Goal: Task Accomplishment & Management: Complete application form

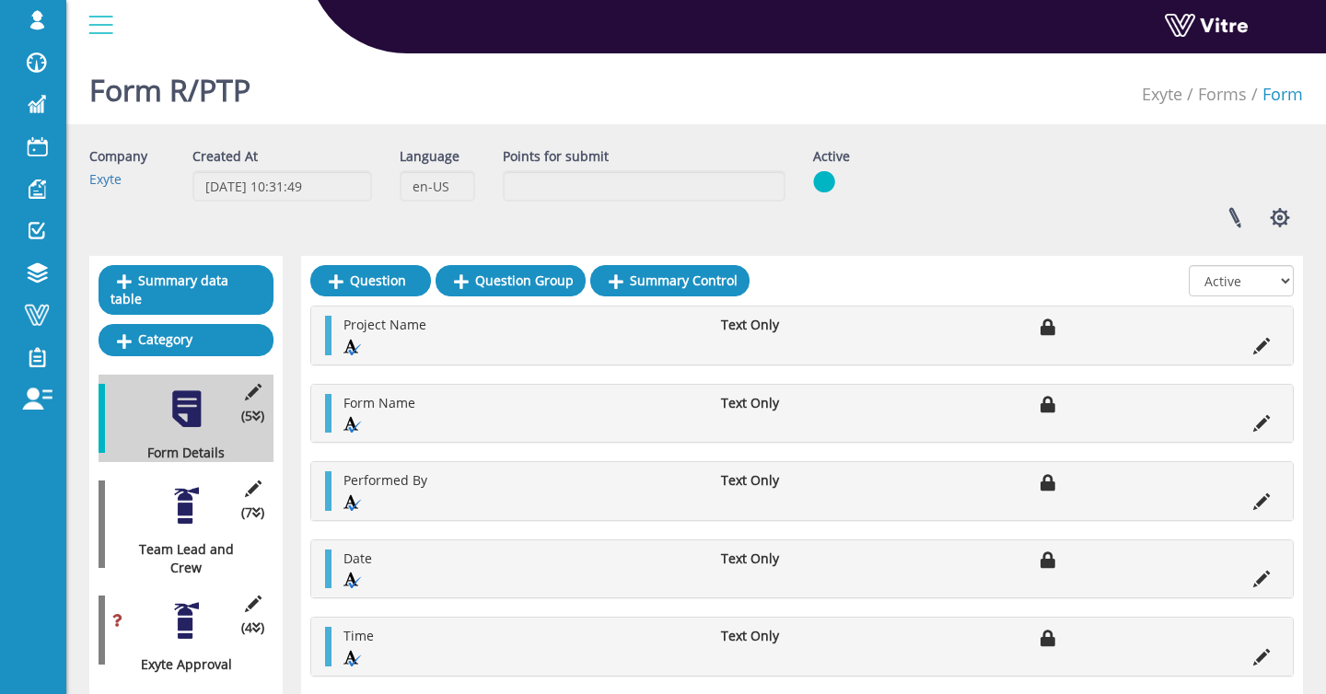
click at [181, 528] on div "(7 ) Team Lead and Crew" at bounding box center [186, 524] width 175 height 106
click at [184, 511] on div at bounding box center [186, 505] width 41 height 41
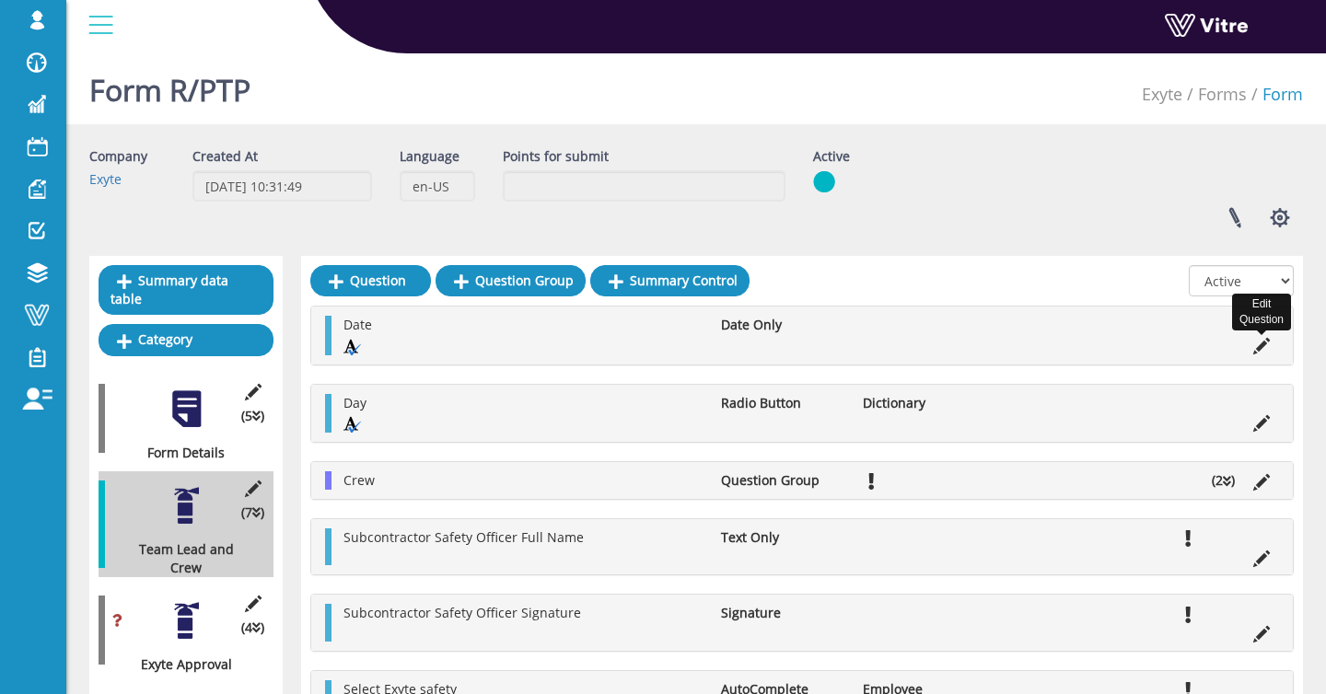
click at [1262, 350] on icon at bounding box center [1261, 346] width 17 height 17
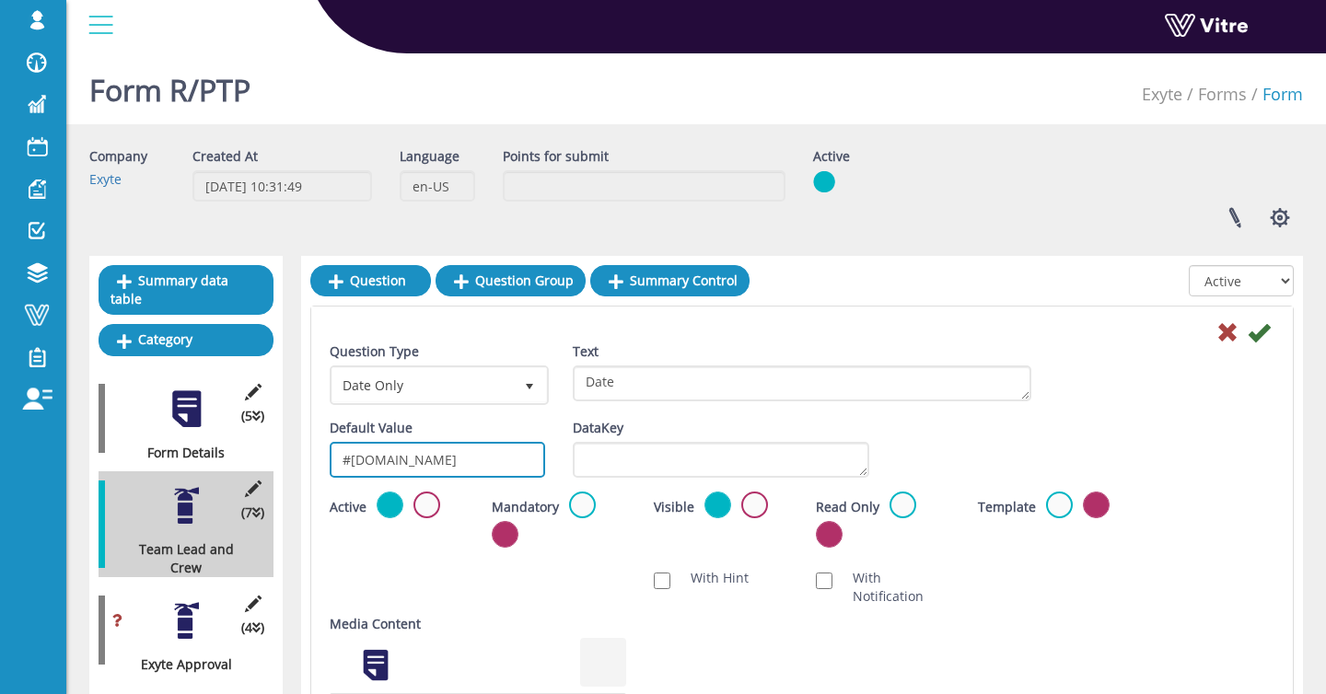
click at [447, 454] on input "#task.Date" at bounding box center [437, 460] width 215 height 36
click at [1218, 329] on icon at bounding box center [1227, 332] width 22 height 22
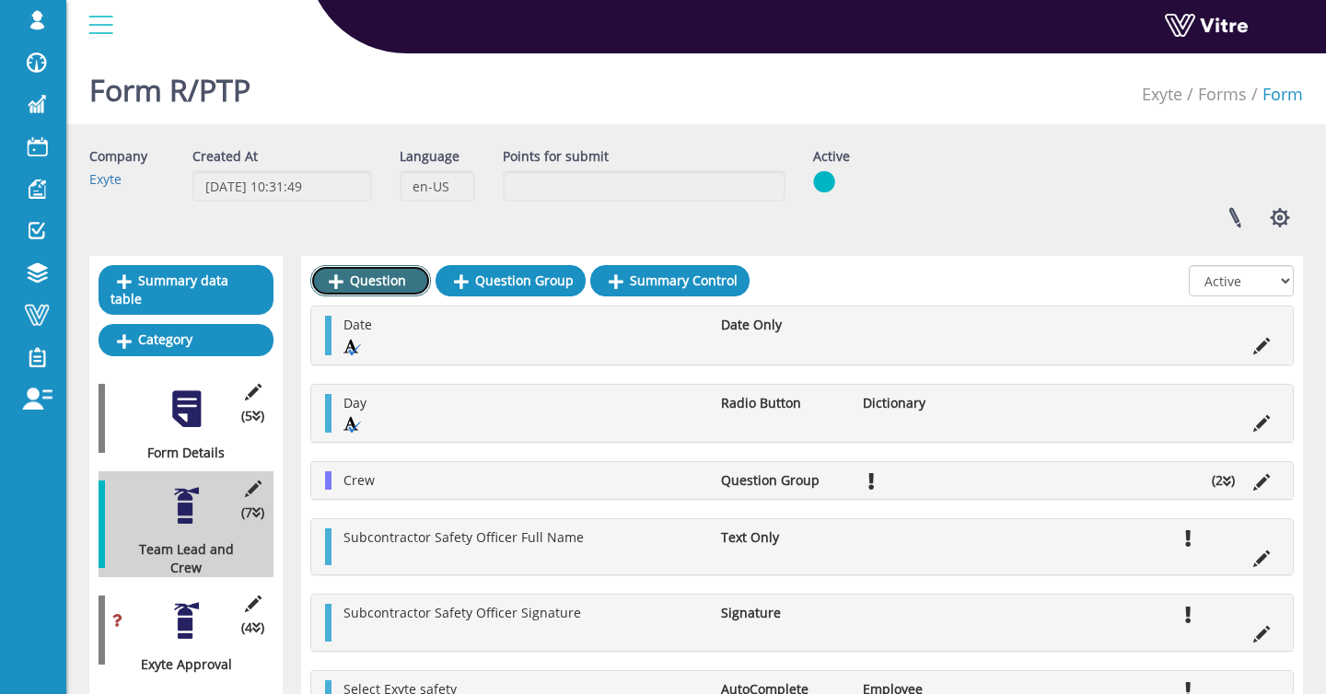
click at [362, 279] on link "Question" at bounding box center [370, 280] width 121 height 31
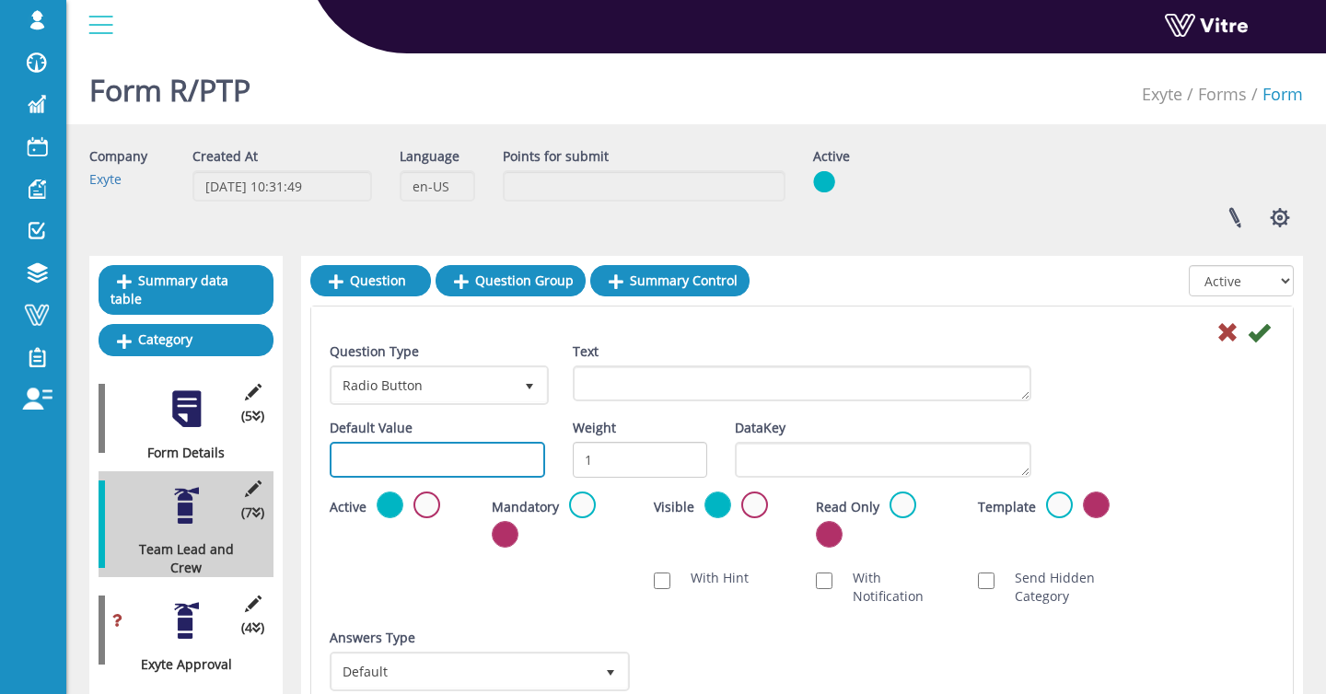
click at [495, 455] on input "text" at bounding box center [437, 460] width 215 height 36
paste input "#task.Company"
drag, startPoint x: 483, startPoint y: 458, endPoint x: 379, endPoint y: 462, distance: 104.1
click at [379, 462] on input "#task.Company" at bounding box center [437, 460] width 215 height 36
type input "#task.Company"
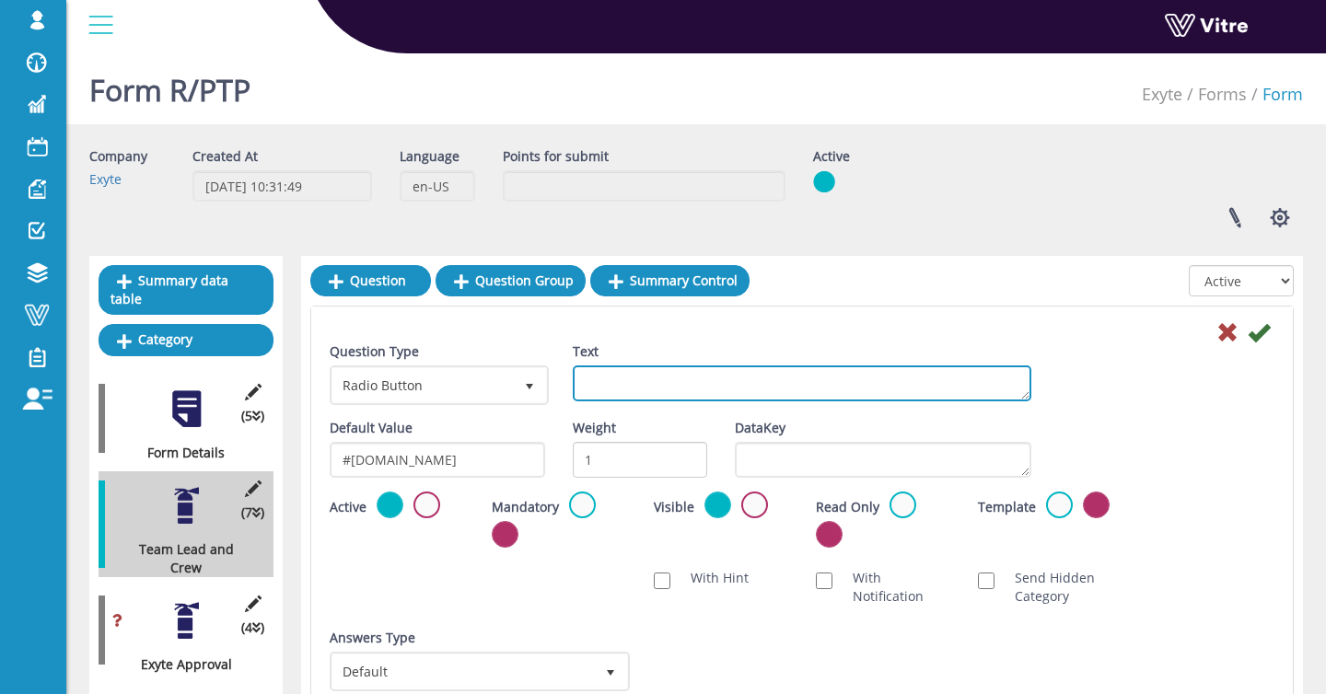
click at [772, 387] on textarea "Text" at bounding box center [802, 383] width 458 height 36
paste textarea "Company"
type textarea "Company"
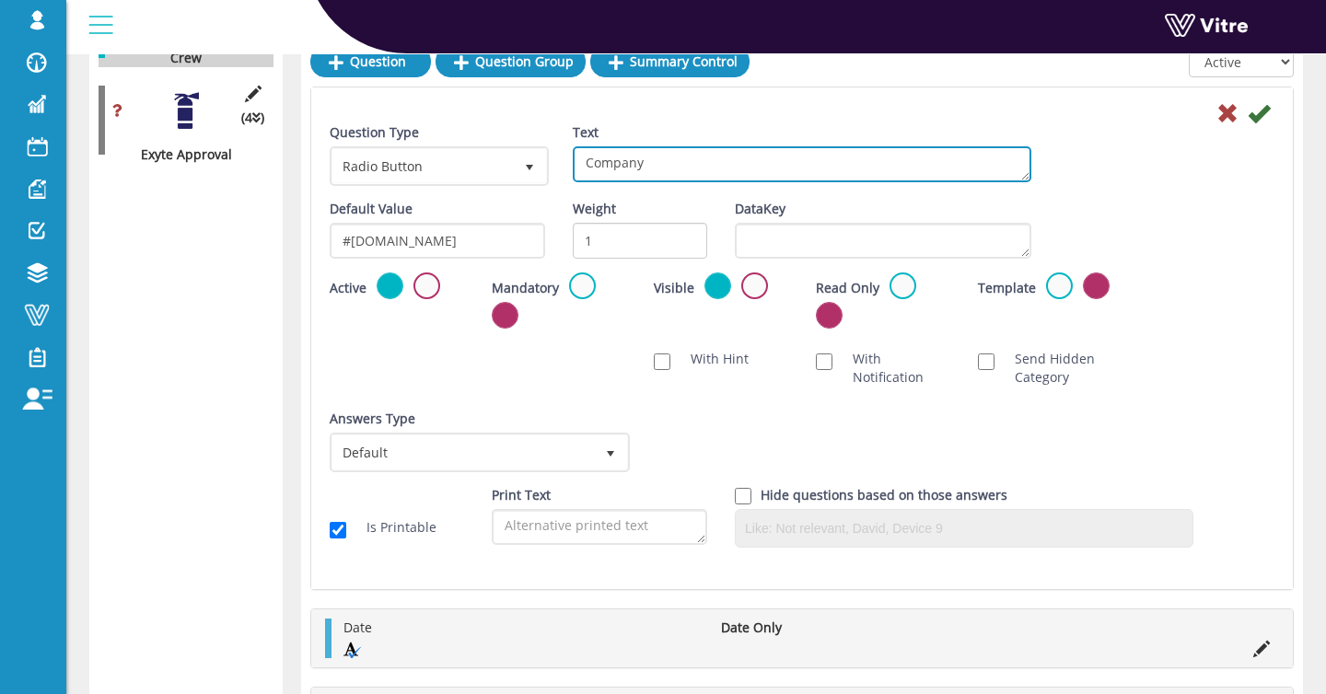
scroll to position [540, 0]
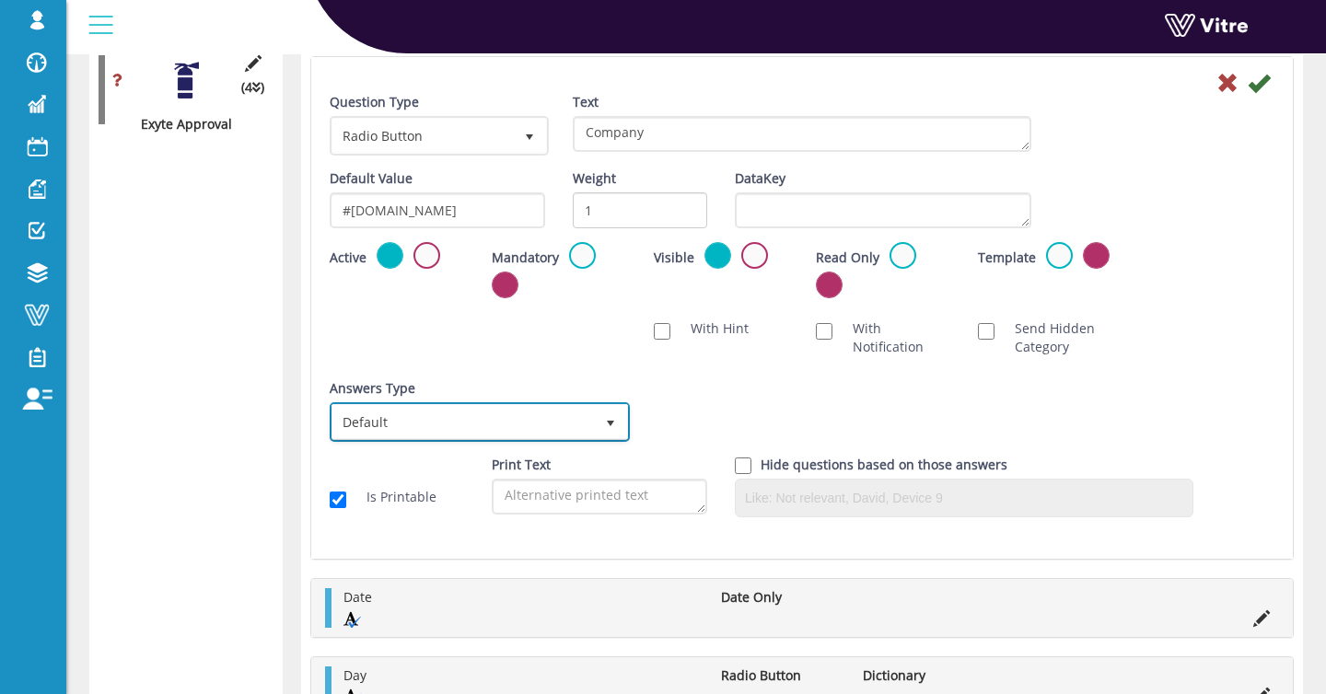
click at [466, 435] on span "Default" at bounding box center [462, 421] width 261 height 33
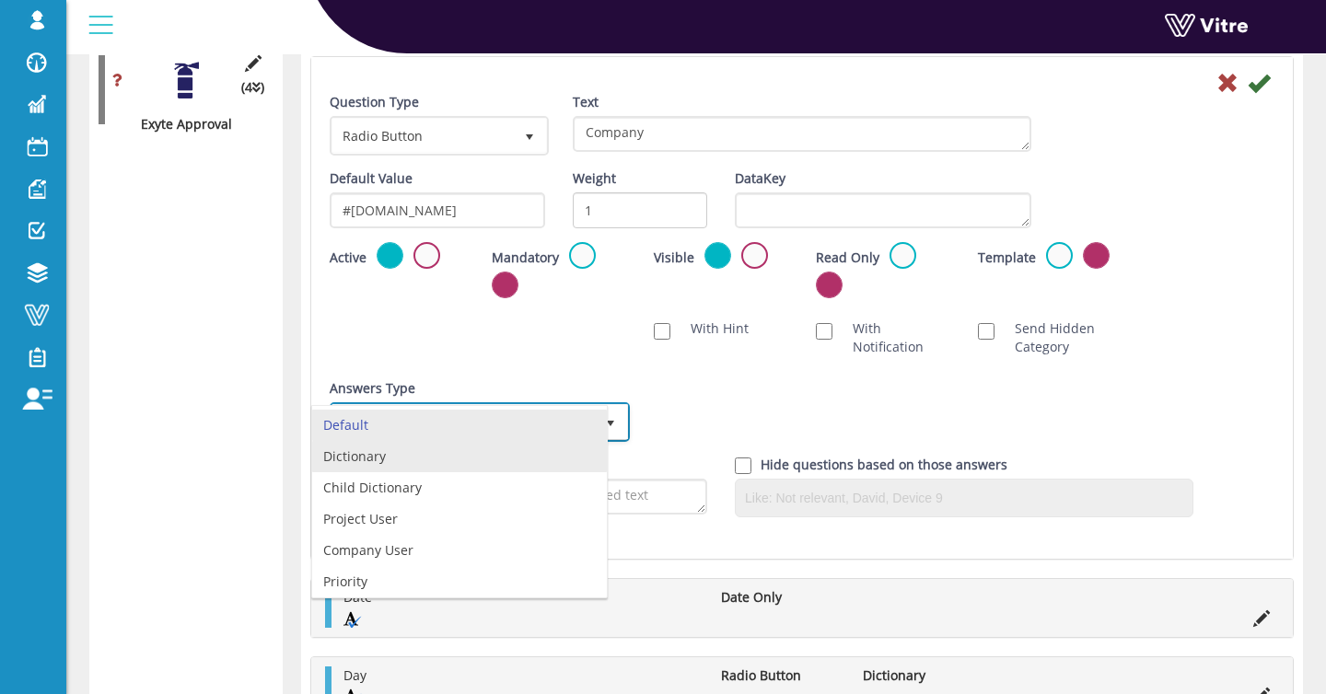
click at [443, 469] on li "Dictionary" at bounding box center [459, 456] width 295 height 31
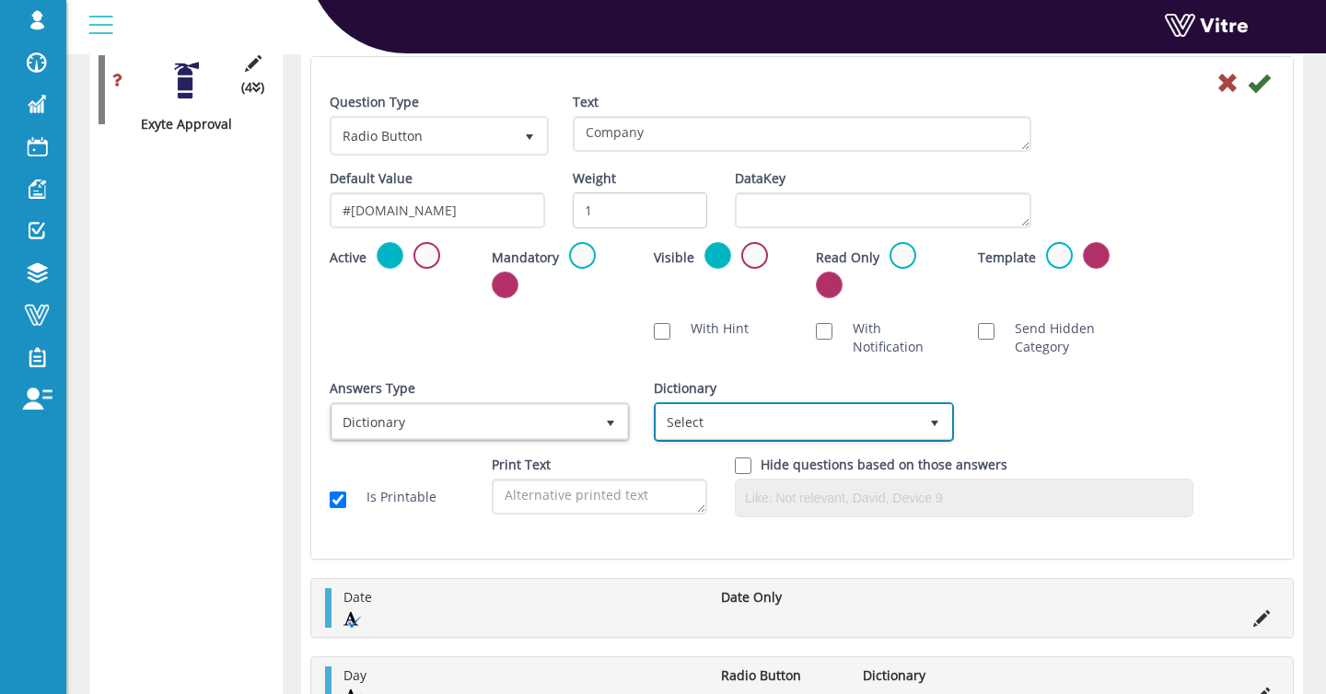
click at [670, 411] on span "Select" at bounding box center [786, 421] width 261 height 33
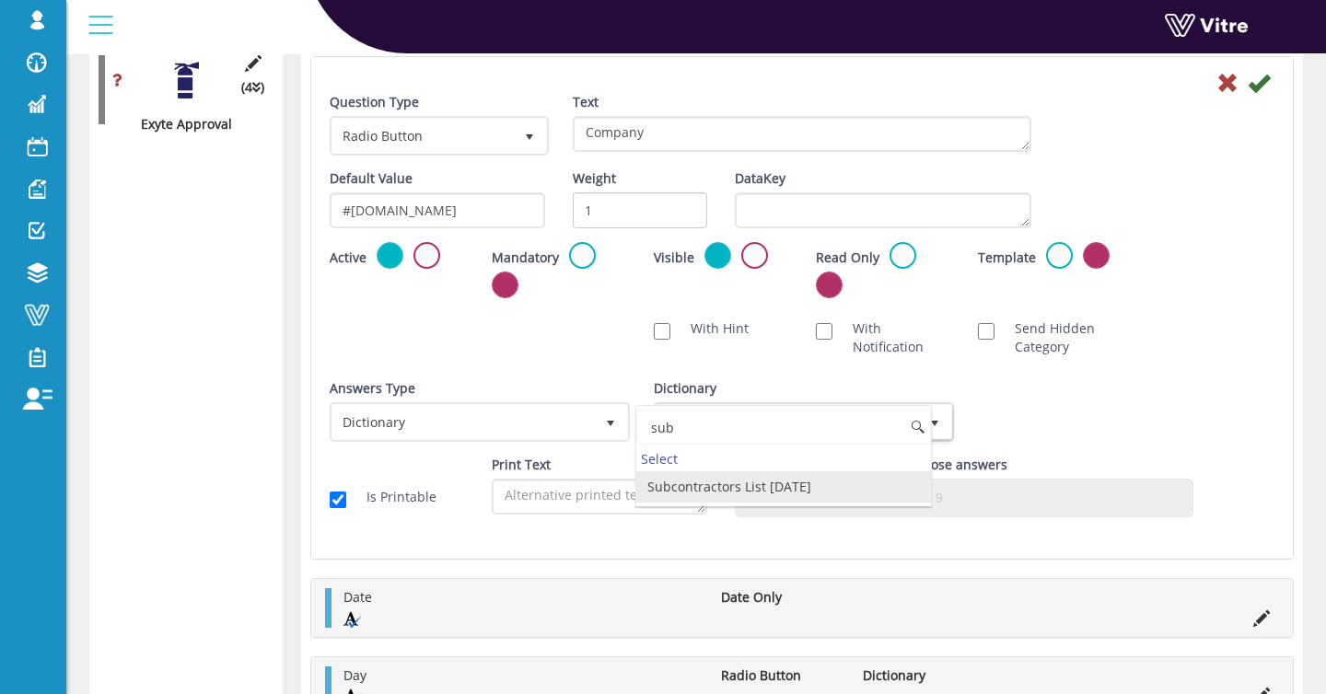
click at [741, 485] on li "Subcontractors List 20.04.25" at bounding box center [783, 486] width 295 height 31
type input "sub"
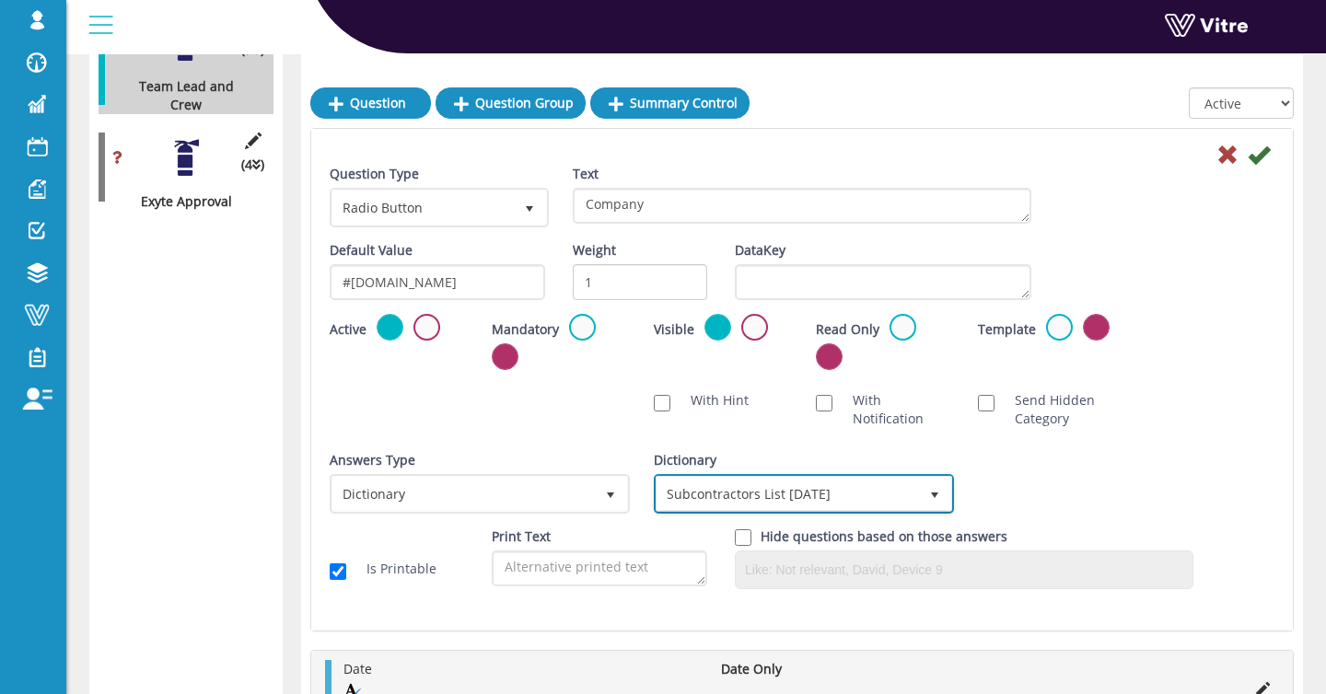
scroll to position [437, 0]
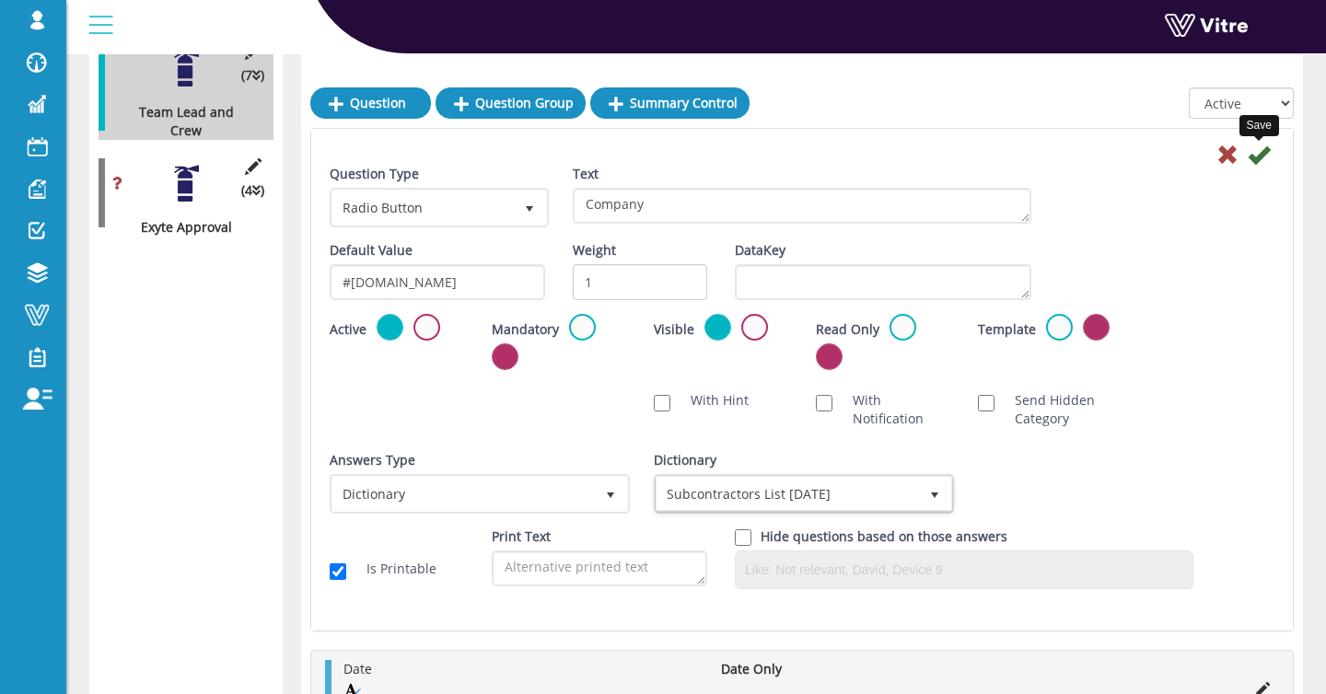
click at [1258, 152] on icon at bounding box center [1258, 155] width 22 height 22
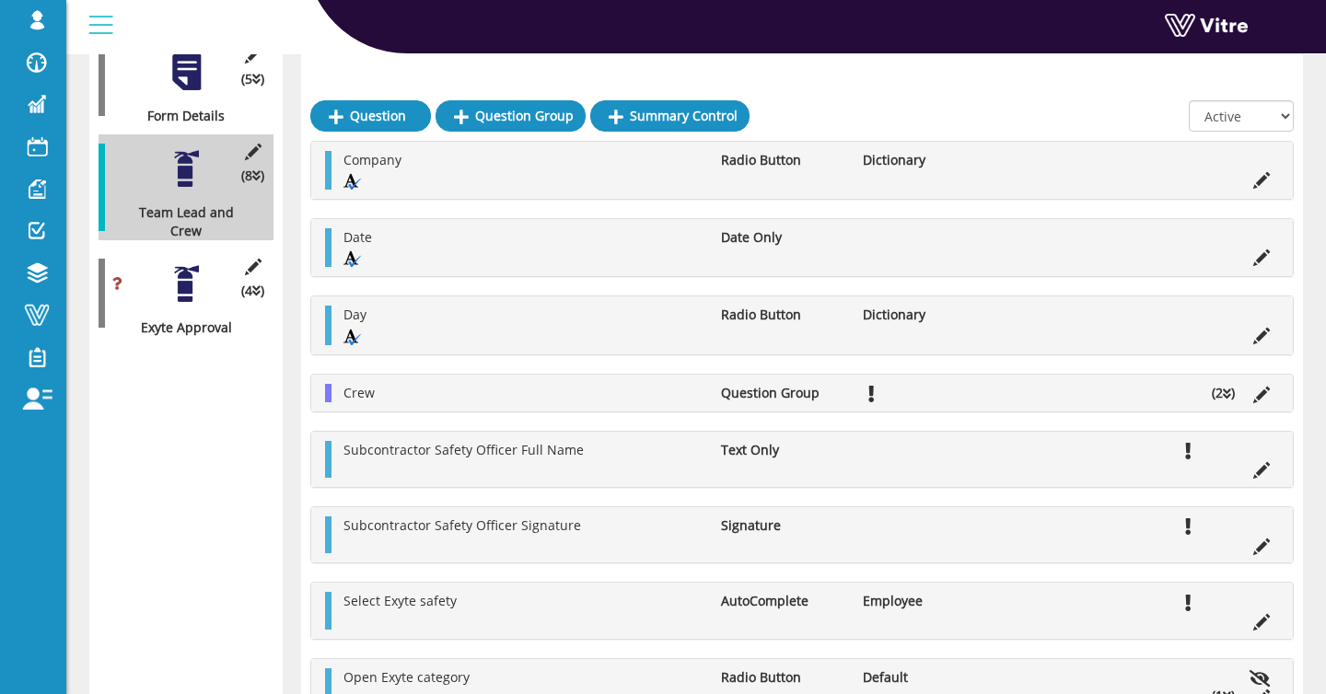
scroll to position [336, 0]
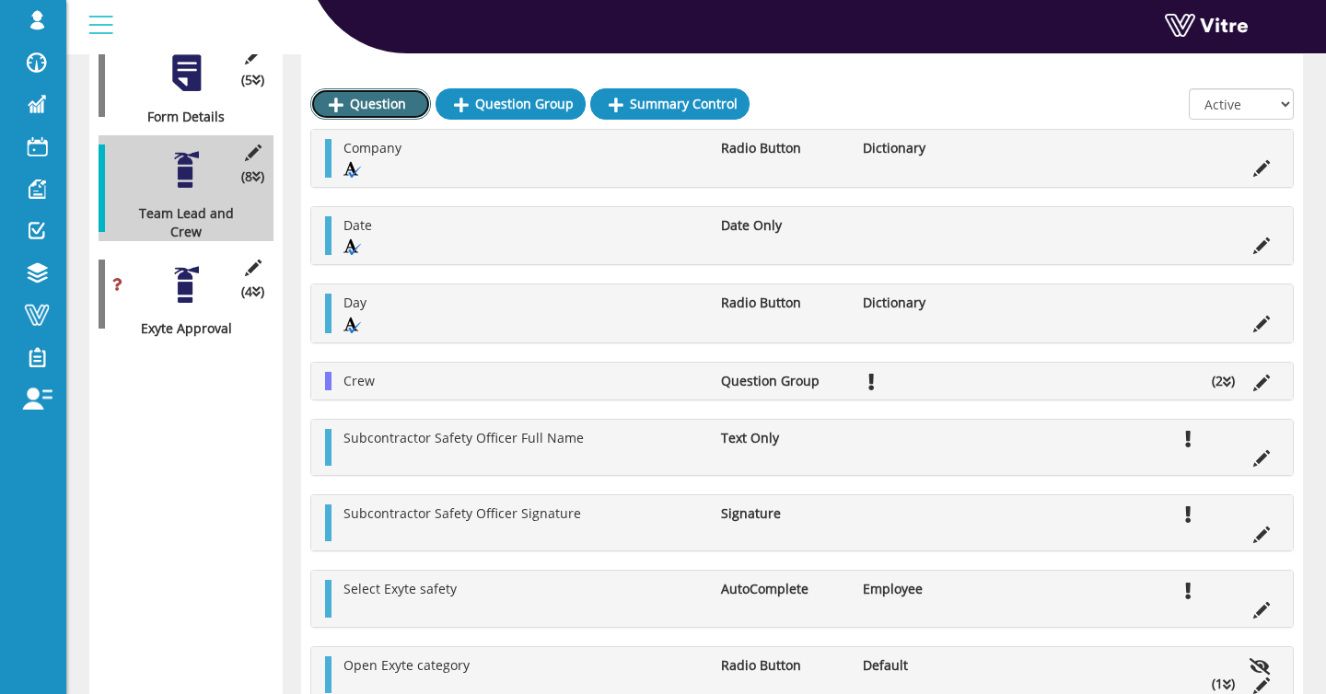
drag, startPoint x: 340, startPoint y: 109, endPoint x: 350, endPoint y: 108, distance: 10.2
click at [340, 109] on icon at bounding box center [336, 105] width 15 height 17
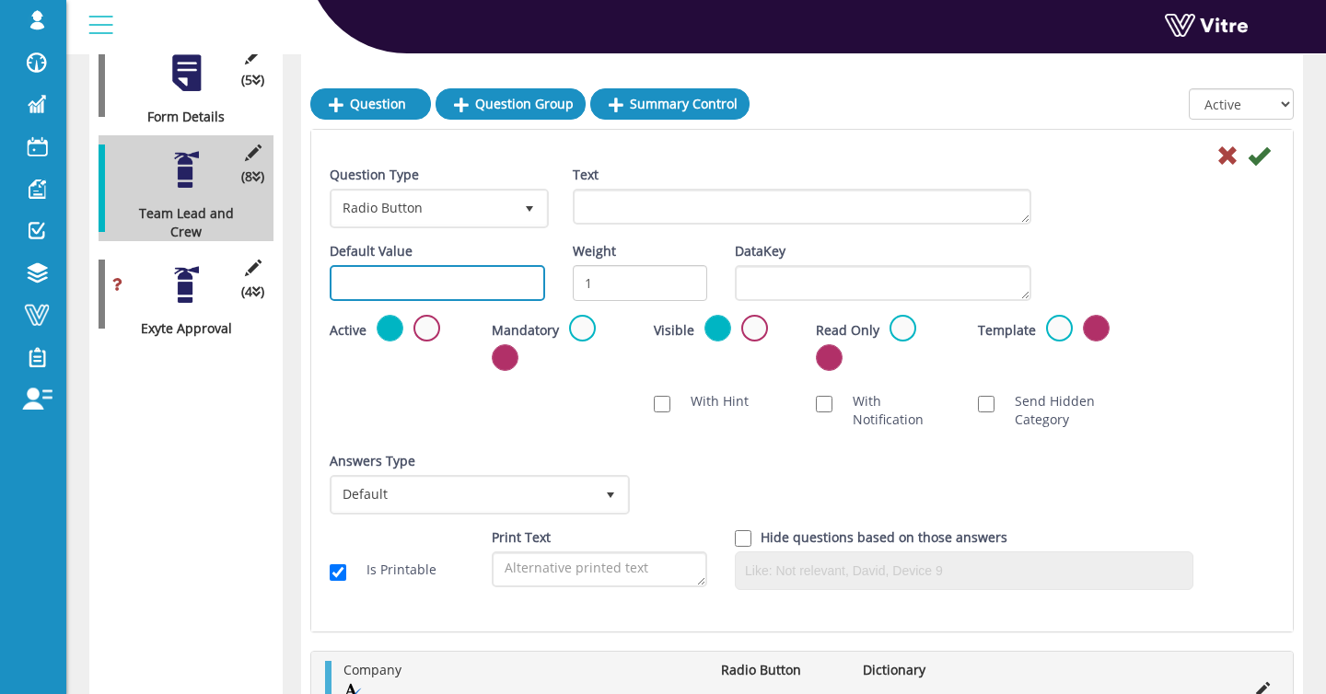
click at [495, 284] on input "text" at bounding box center [437, 283] width 215 height 36
paste input "#task.Location"
type input "#task.Location"
click at [677, 187] on div "Text" at bounding box center [802, 195] width 458 height 59
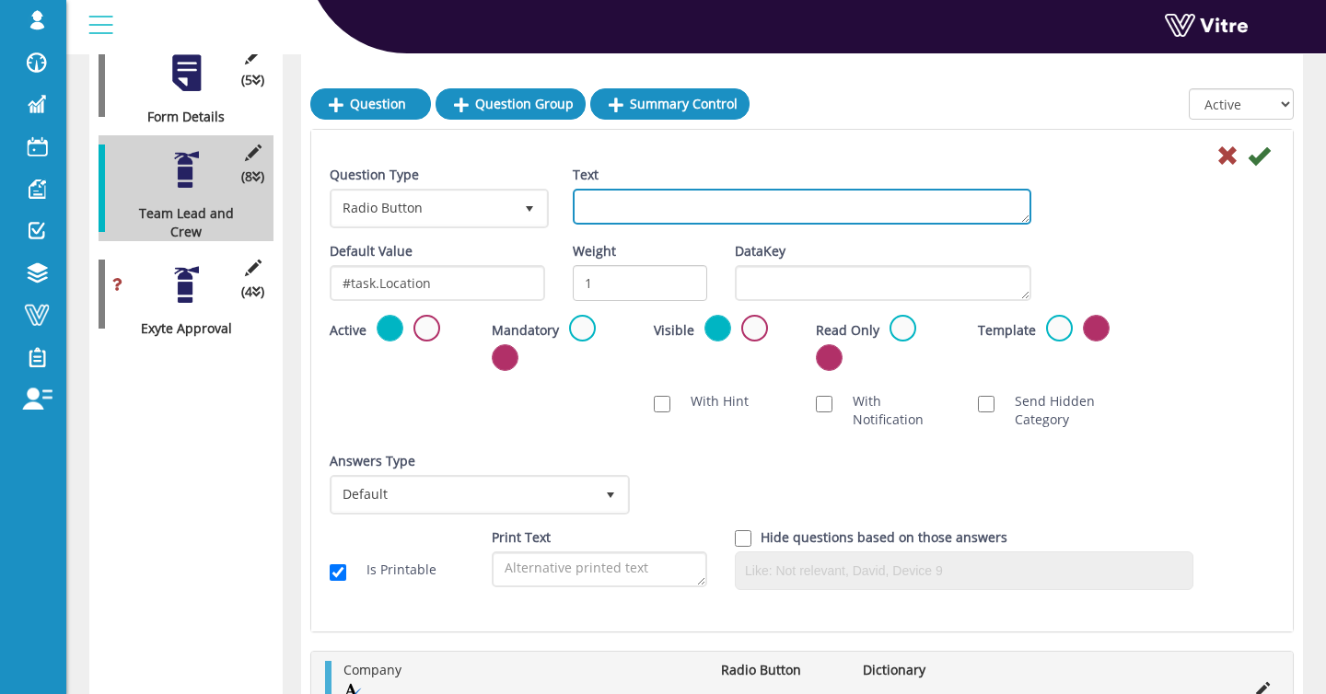
click at [669, 198] on textarea "Text" at bounding box center [802, 207] width 458 height 36
paste textarea "#task.Location"
drag, startPoint x: 618, startPoint y: 211, endPoint x: 598, endPoint y: 211, distance: 19.3
click at [598, 211] on textarea "#task.Location" at bounding box center [802, 207] width 458 height 36
drag, startPoint x: 620, startPoint y: 203, endPoint x: 530, endPoint y: 206, distance: 89.3
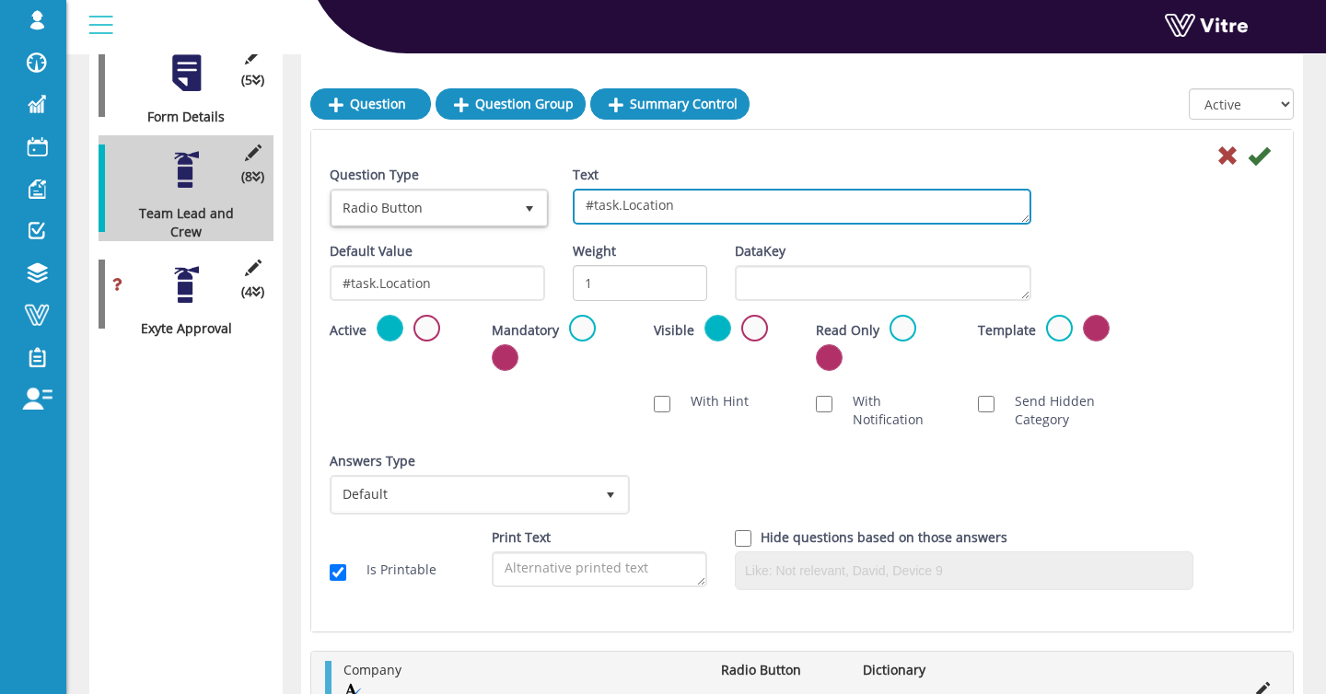
click at [530, 206] on div "Question Type Radio Button 3 Text #task.Location" at bounding box center [802, 204] width 972 height 76
type textarea "Location"
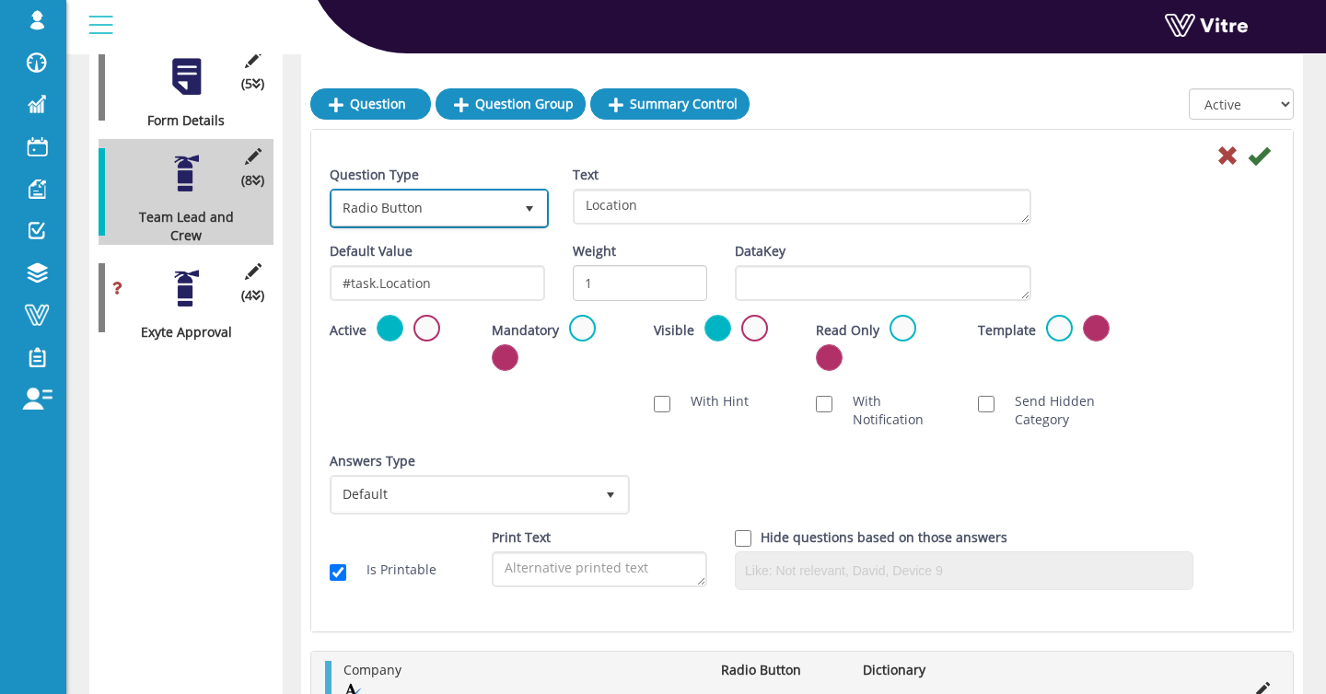
click at [434, 209] on span "Radio Button" at bounding box center [422, 207] width 180 height 33
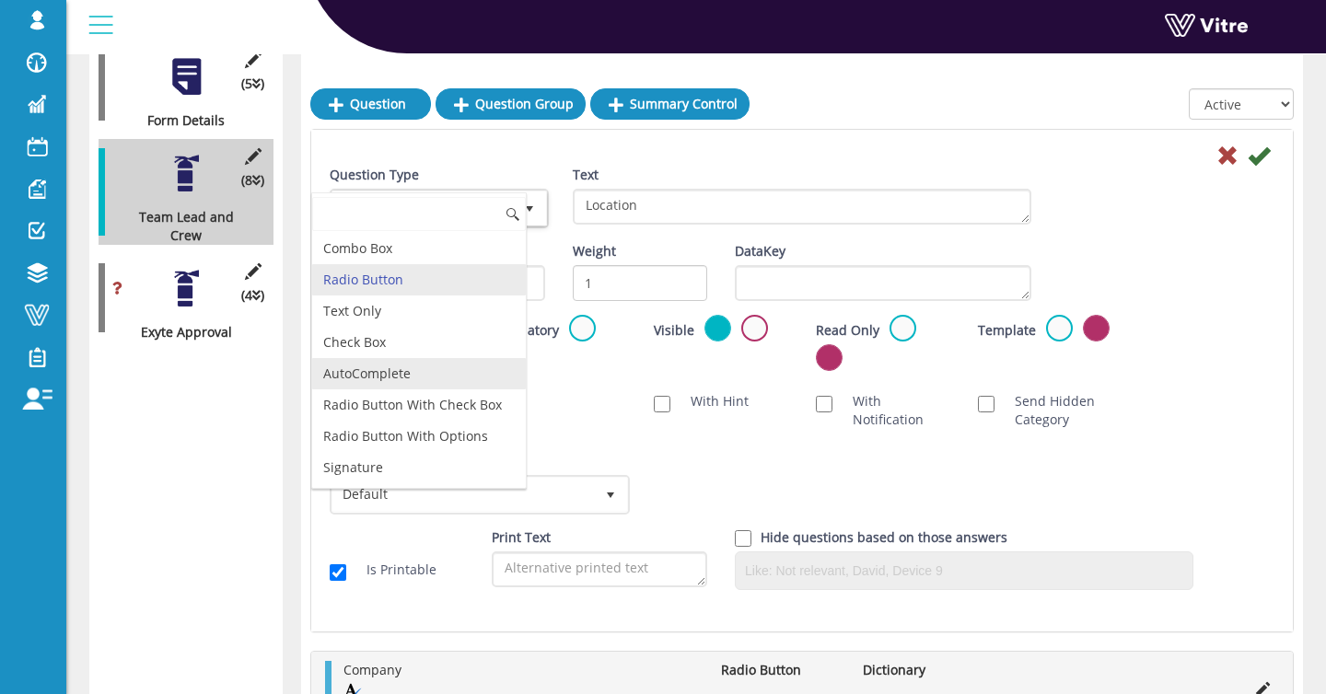
click at [437, 375] on li "AutoComplete" at bounding box center [419, 373] width 214 height 31
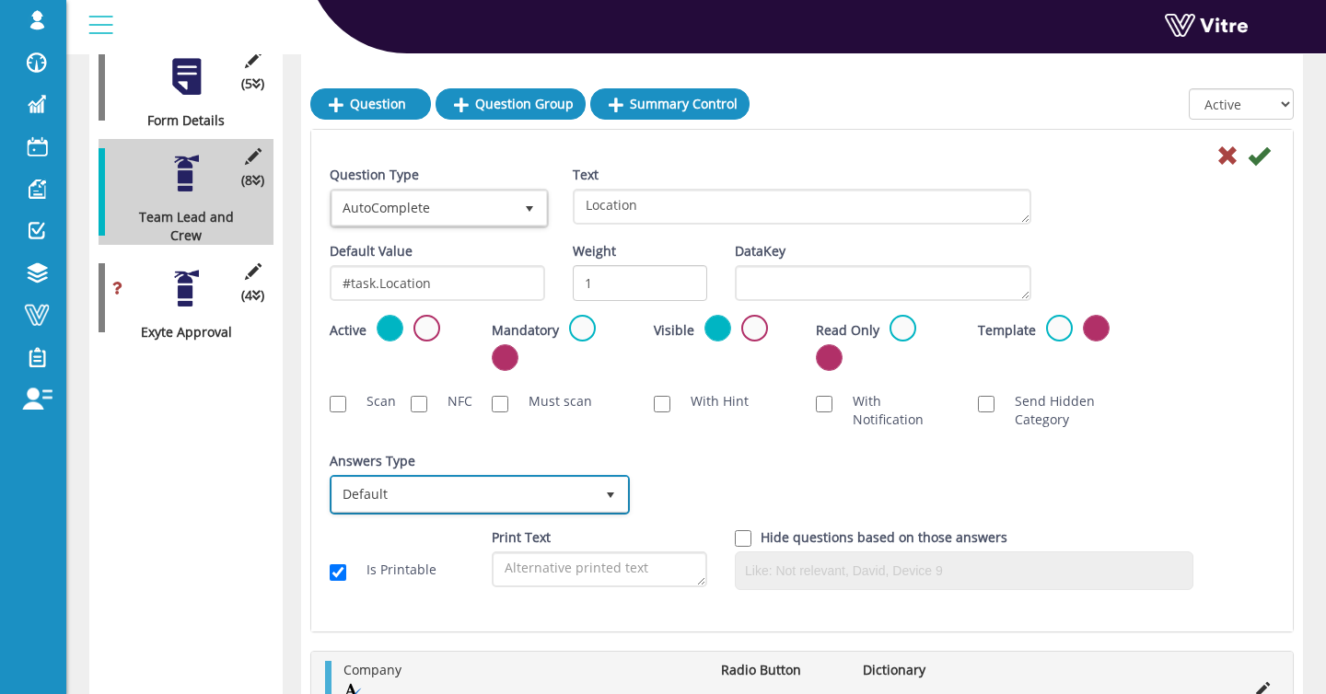
click at [508, 493] on span "Default" at bounding box center [462, 494] width 261 height 33
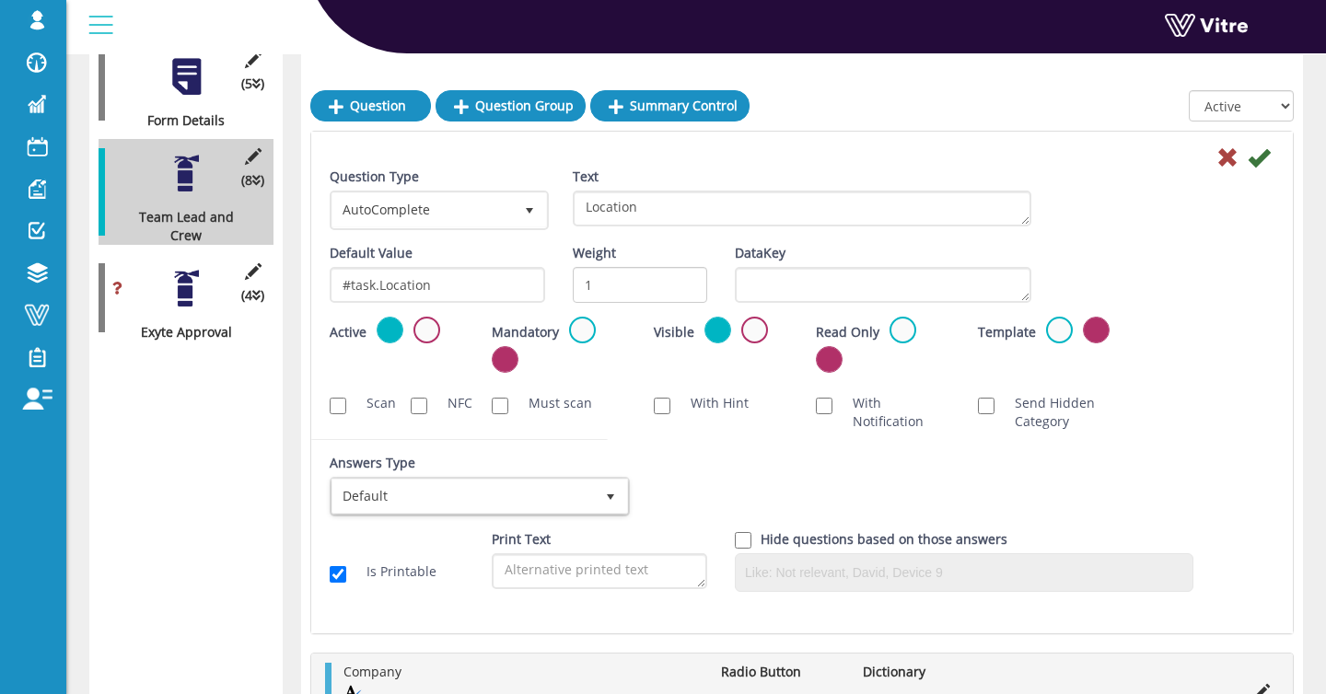
scroll to position [334, 0]
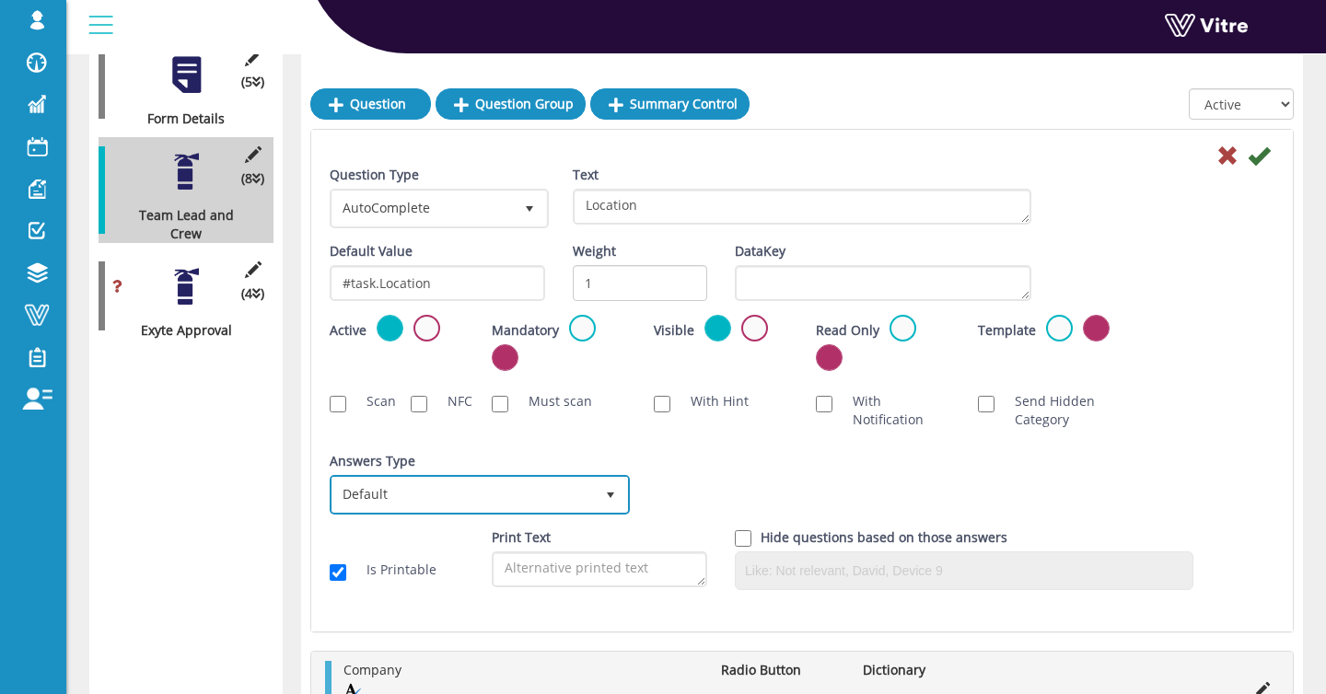
click at [403, 475] on span "Default 0" at bounding box center [480, 495] width 300 height 40
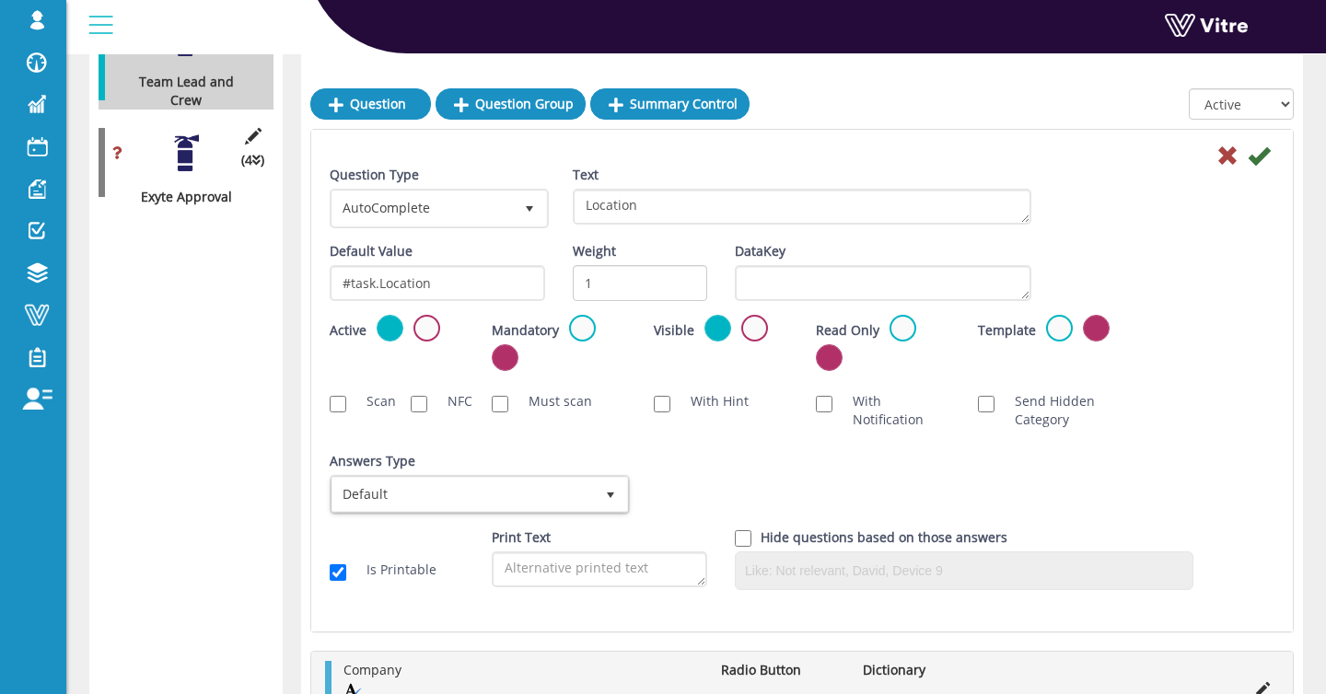
scroll to position [471, 0]
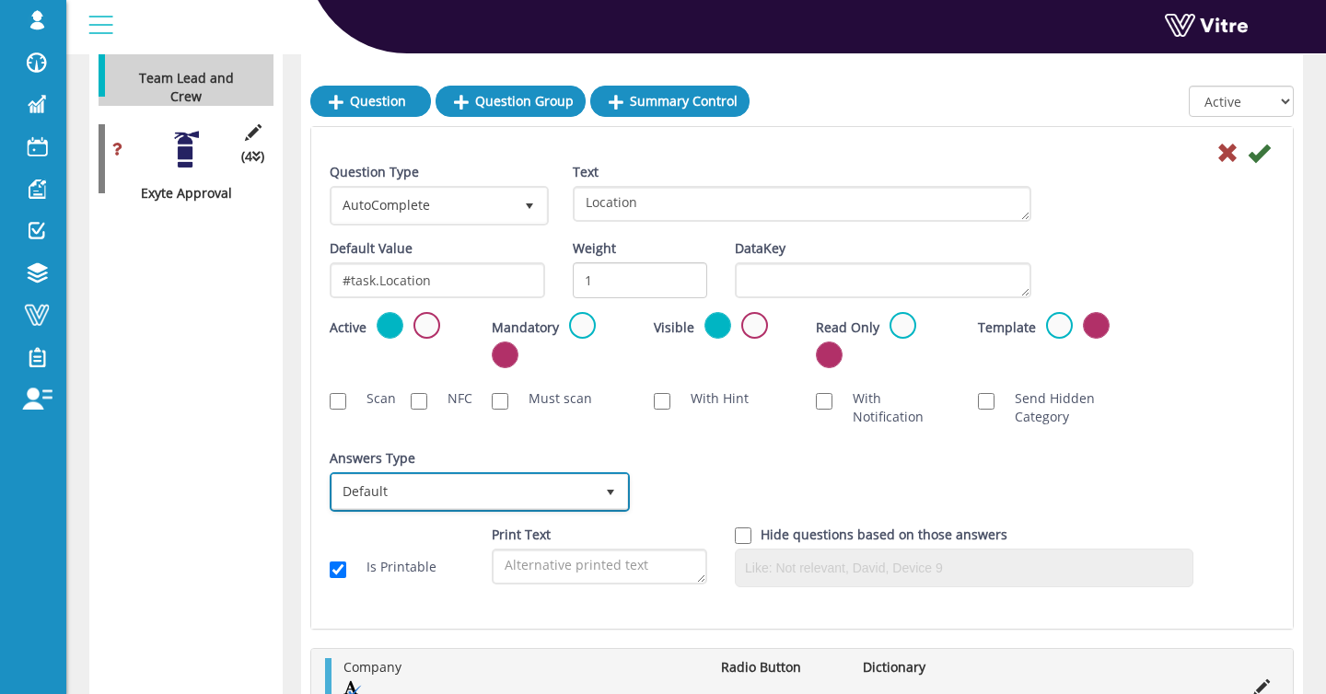
click at [391, 491] on span "Default" at bounding box center [462, 491] width 261 height 33
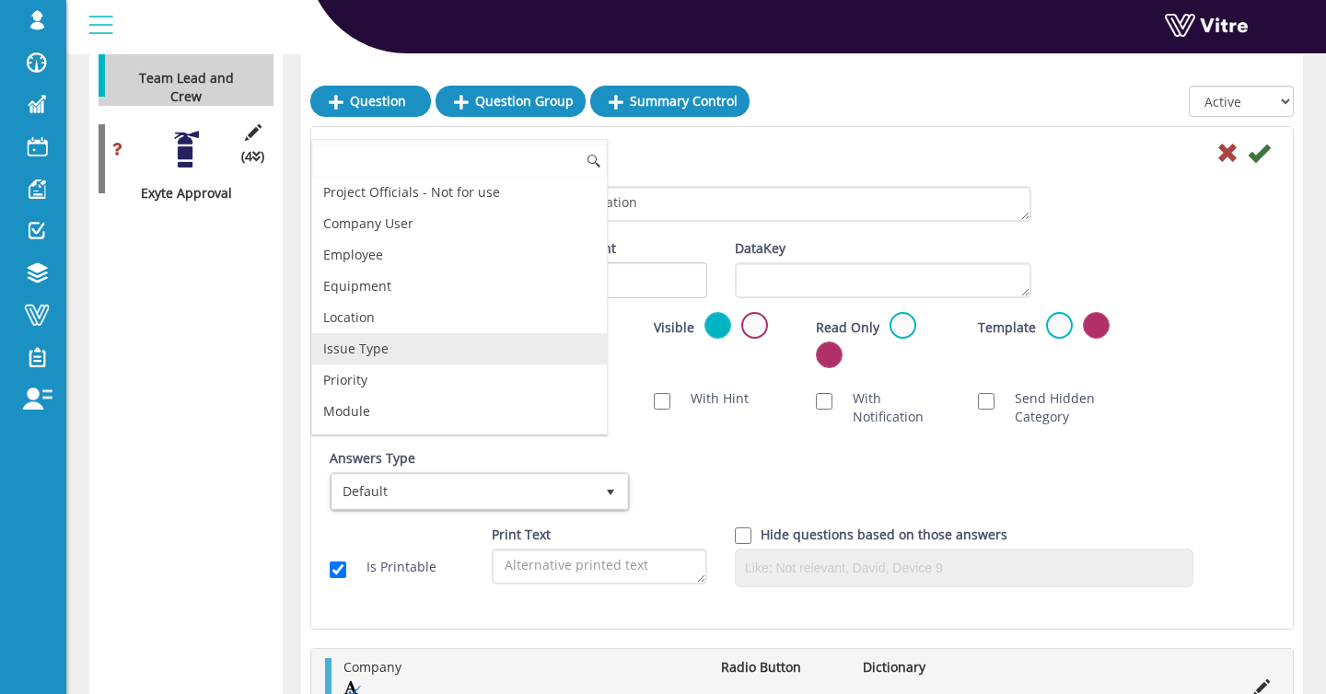
scroll to position [131, 0]
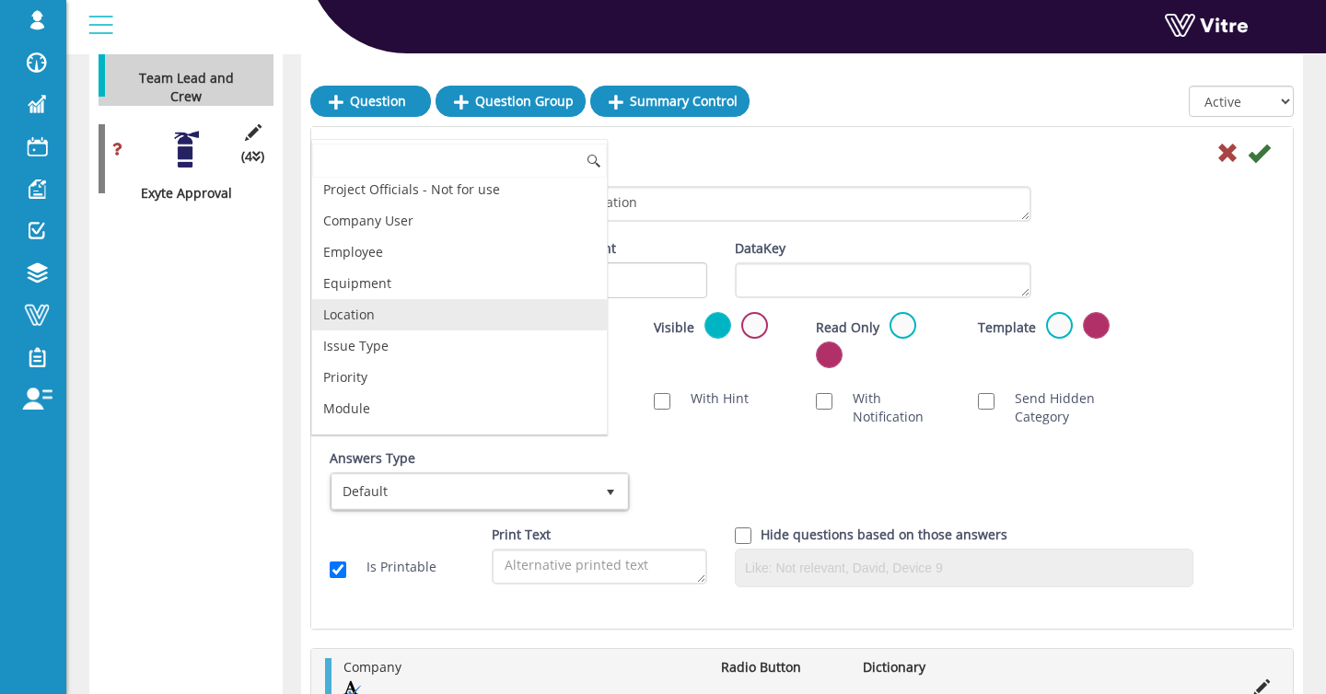
click at [385, 308] on li "Location" at bounding box center [459, 314] width 295 height 31
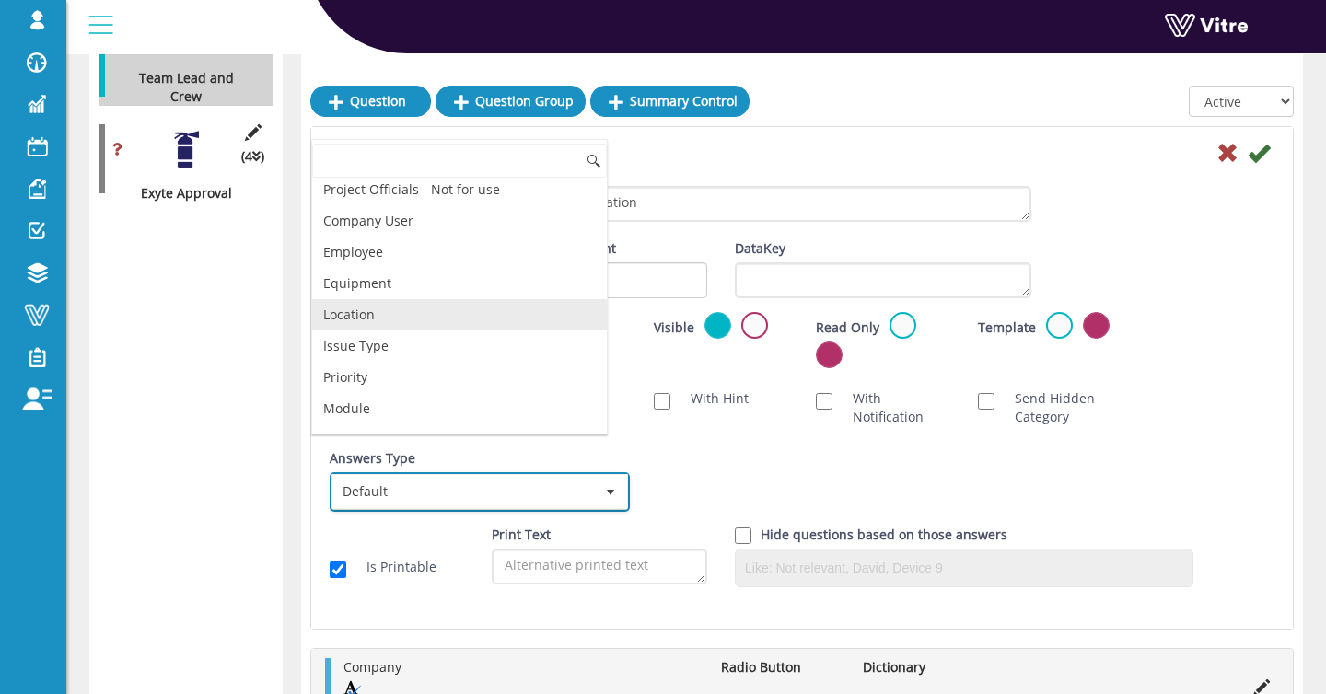
checkbox input "true"
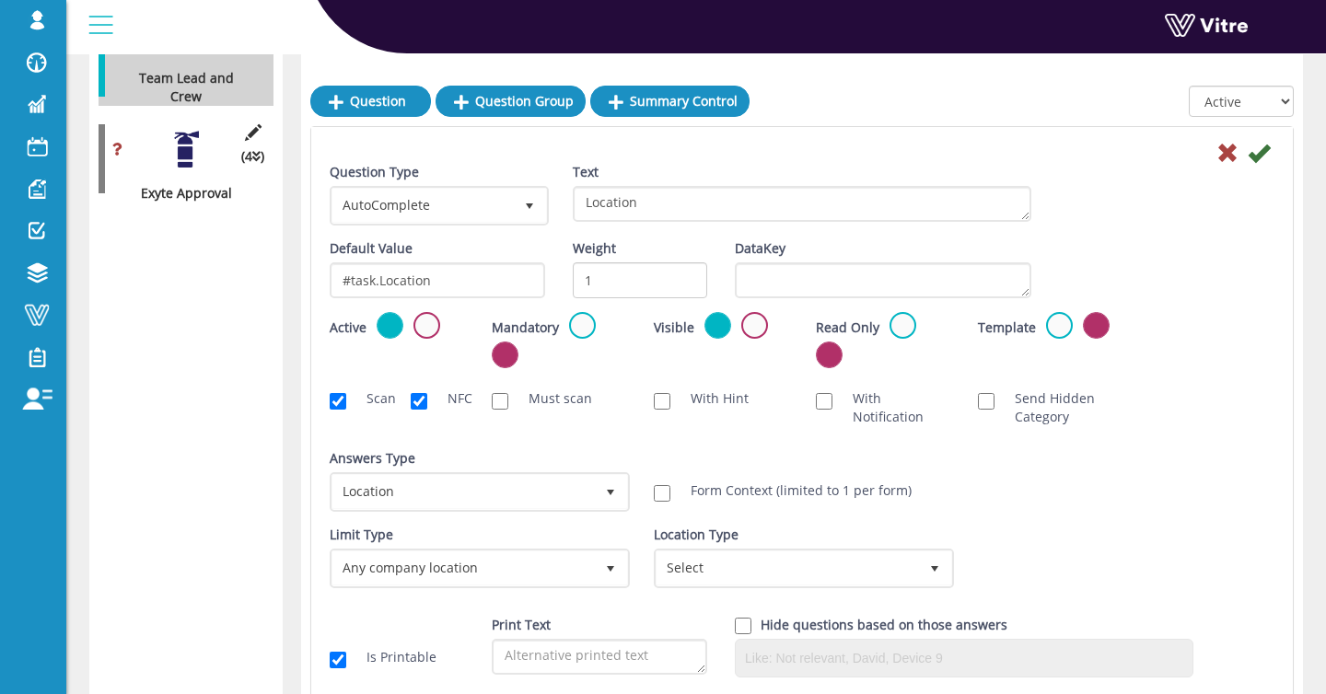
click at [675, 490] on label "Form Context (limited to 1 per form)" at bounding box center [791, 490] width 239 height 18
click at [670, 490] on input "Form Context (limited to 1 per form)" at bounding box center [662, 493] width 17 height 17
checkbox input "true"
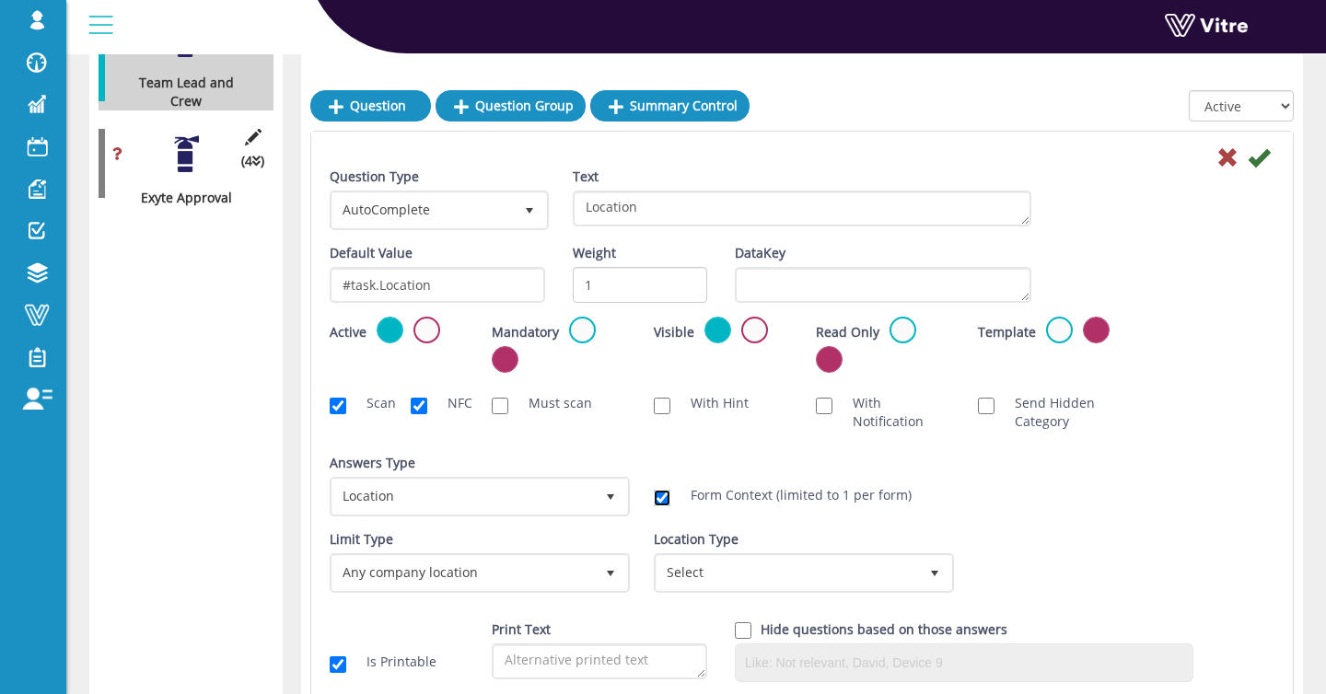
scroll to position [463, 0]
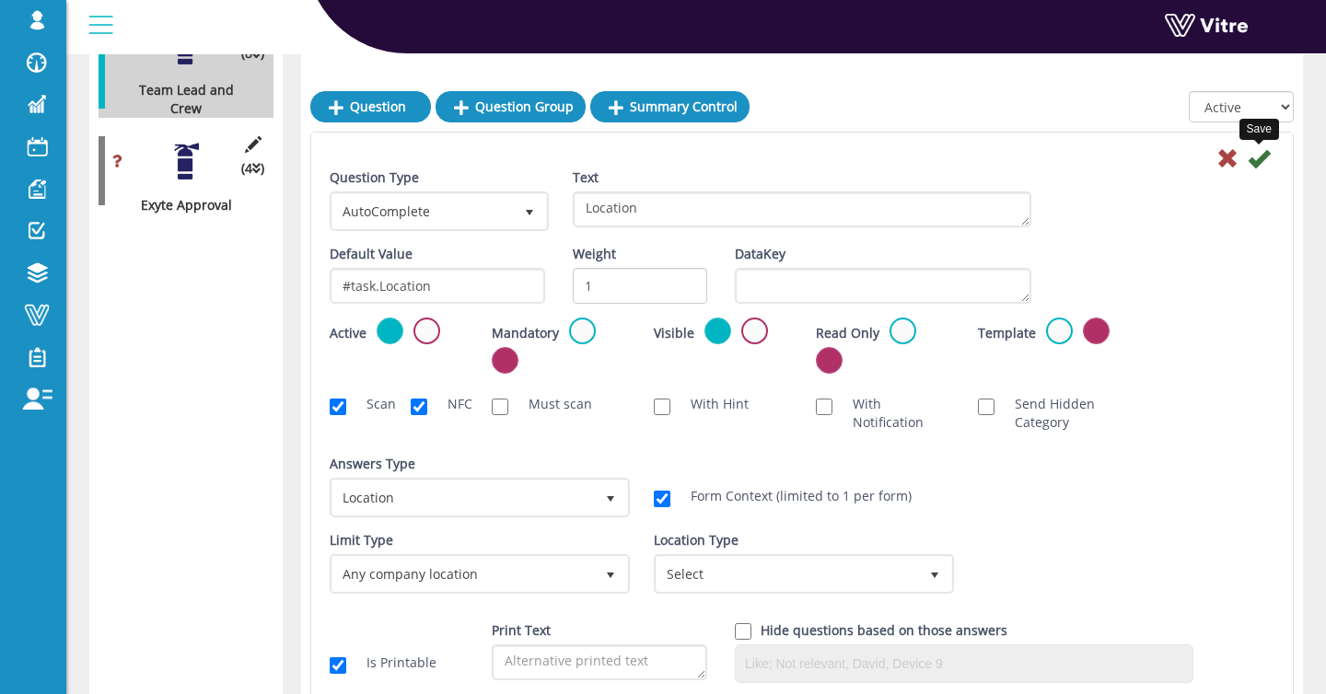
click at [1262, 161] on icon at bounding box center [1258, 158] width 22 height 22
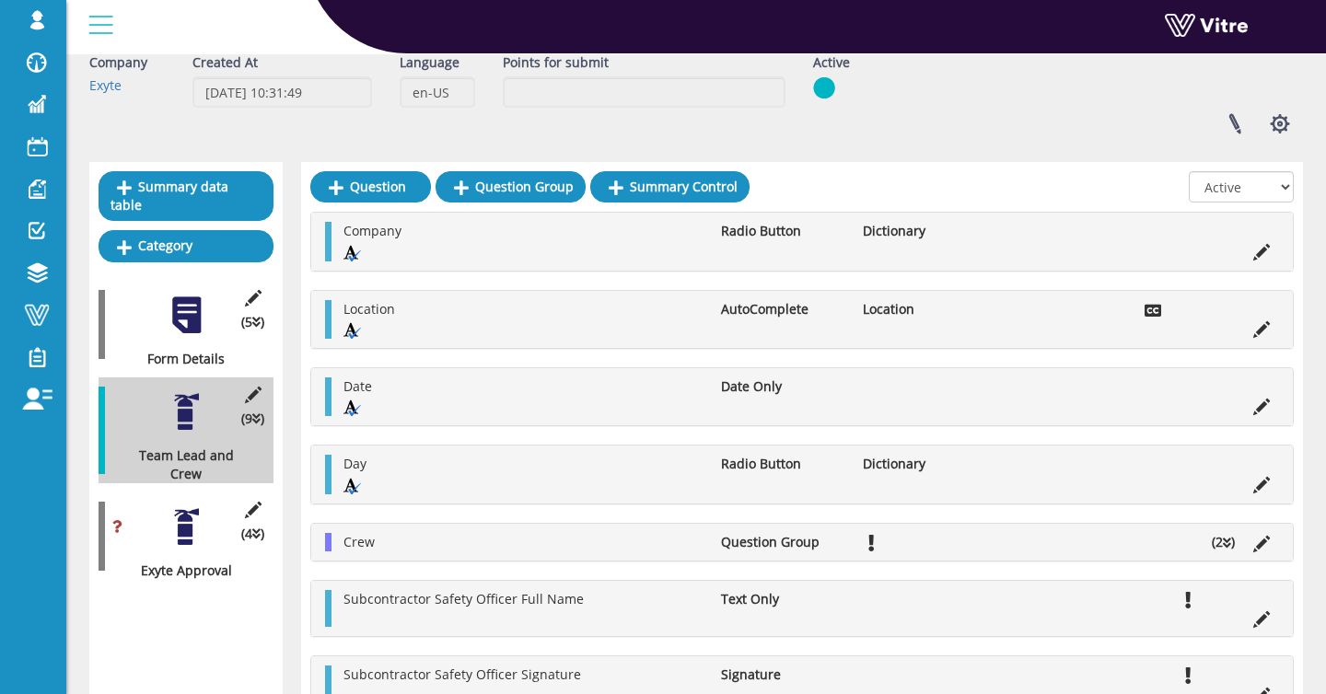
scroll to position [0, 0]
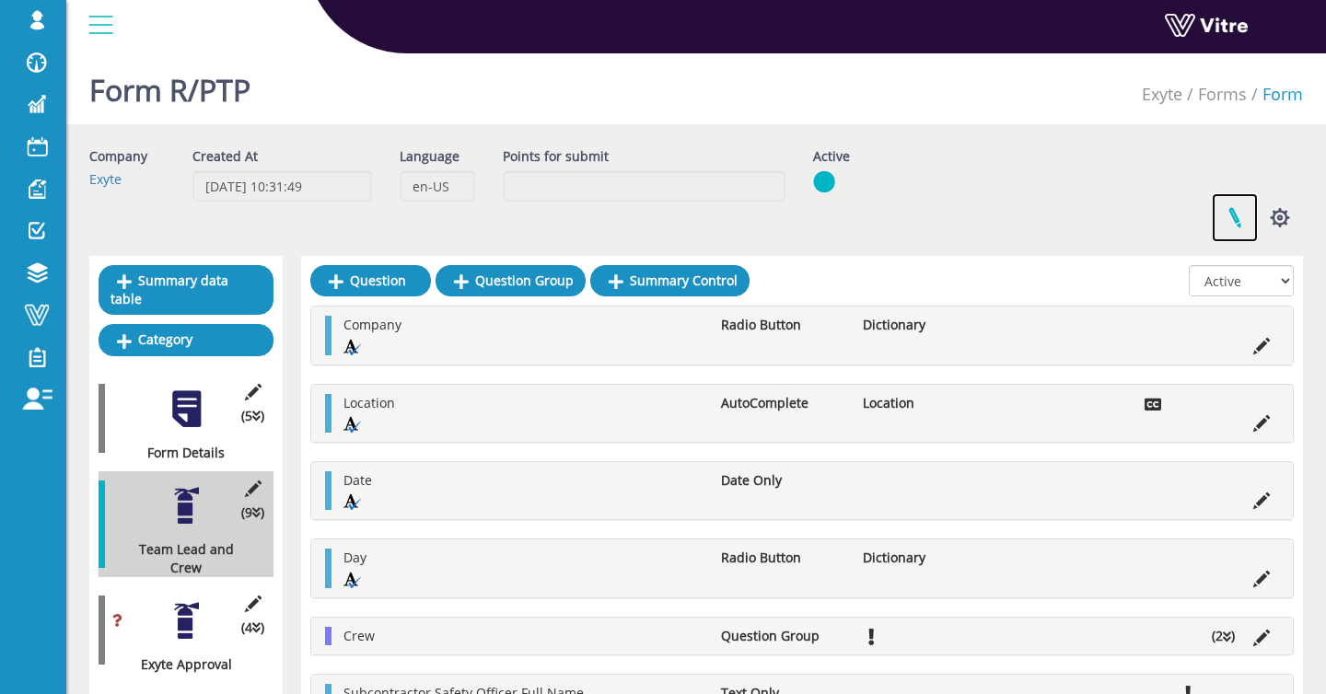
click at [1237, 218] on link at bounding box center [1234, 217] width 46 height 49
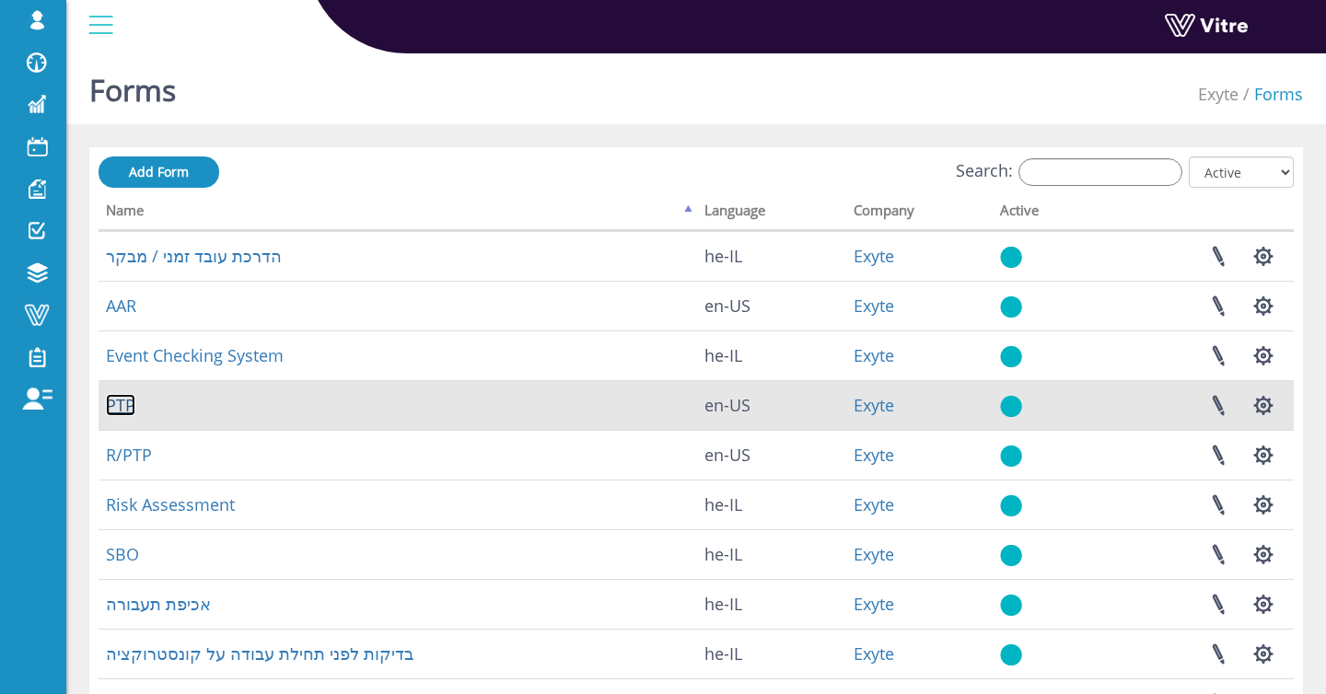
click at [125, 408] on link "PTP" at bounding box center [120, 405] width 29 height 22
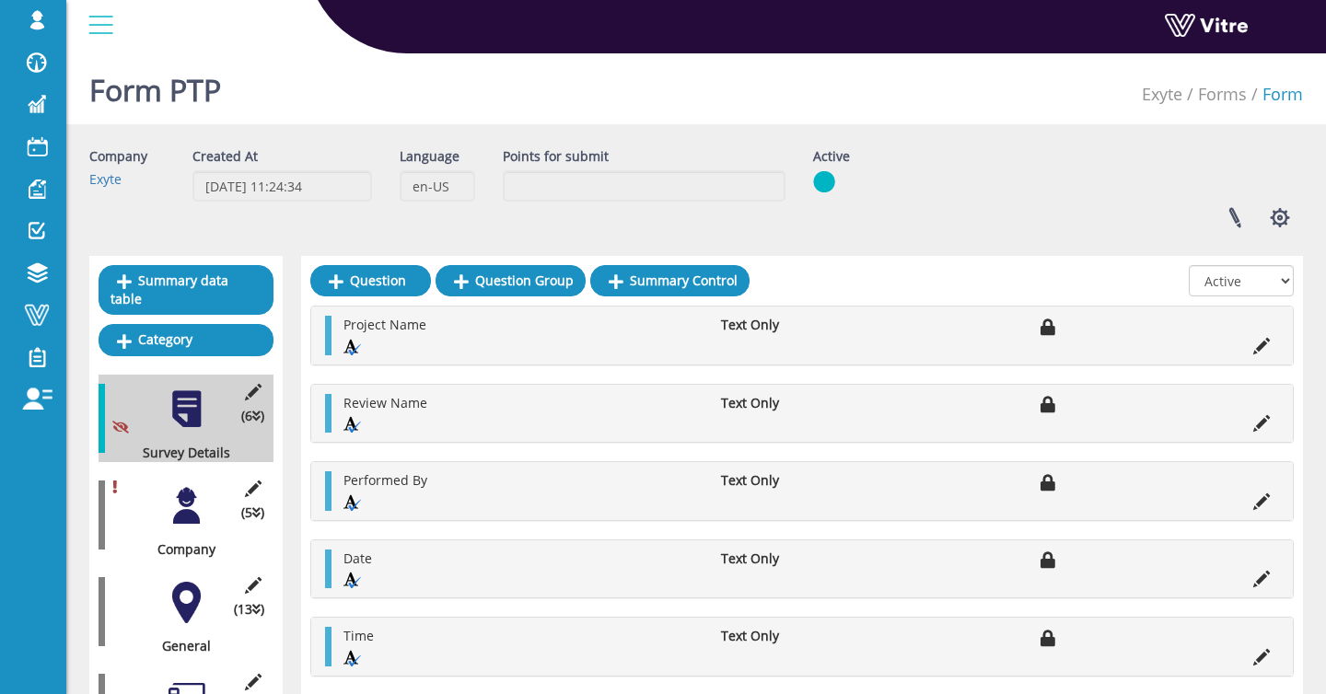
click at [190, 492] on div at bounding box center [186, 505] width 41 height 41
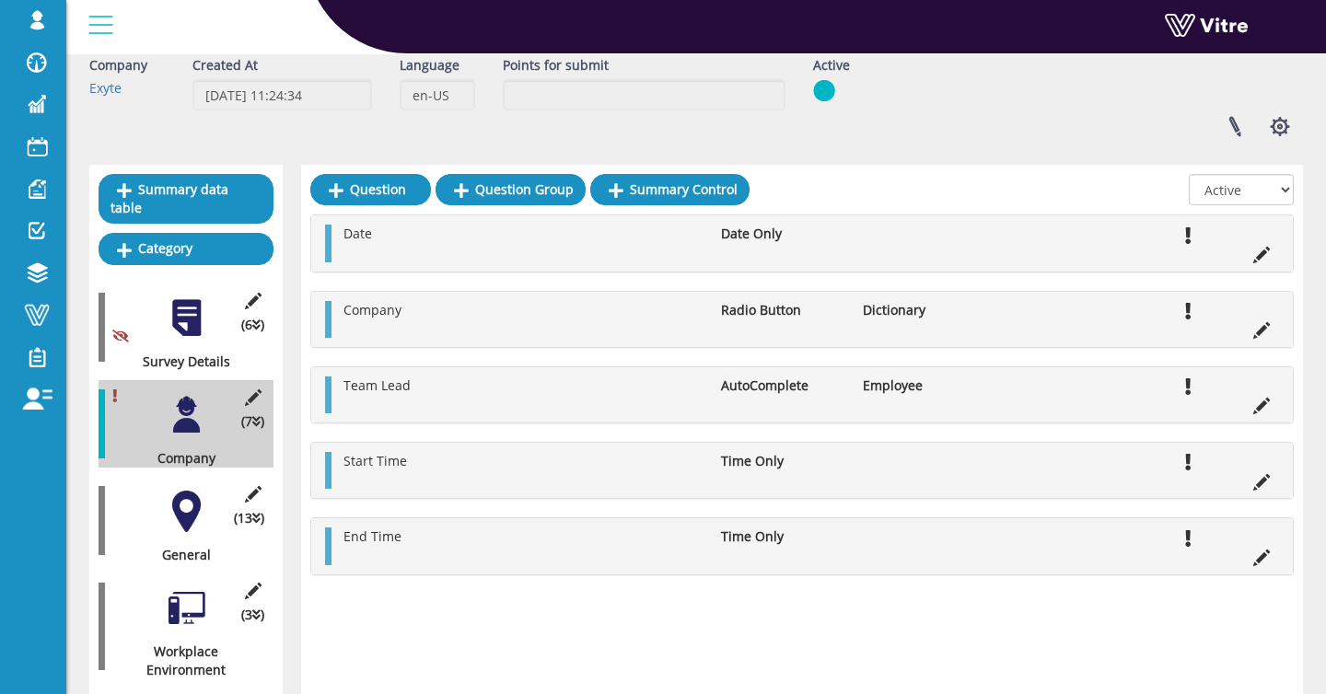
scroll to position [92, 0]
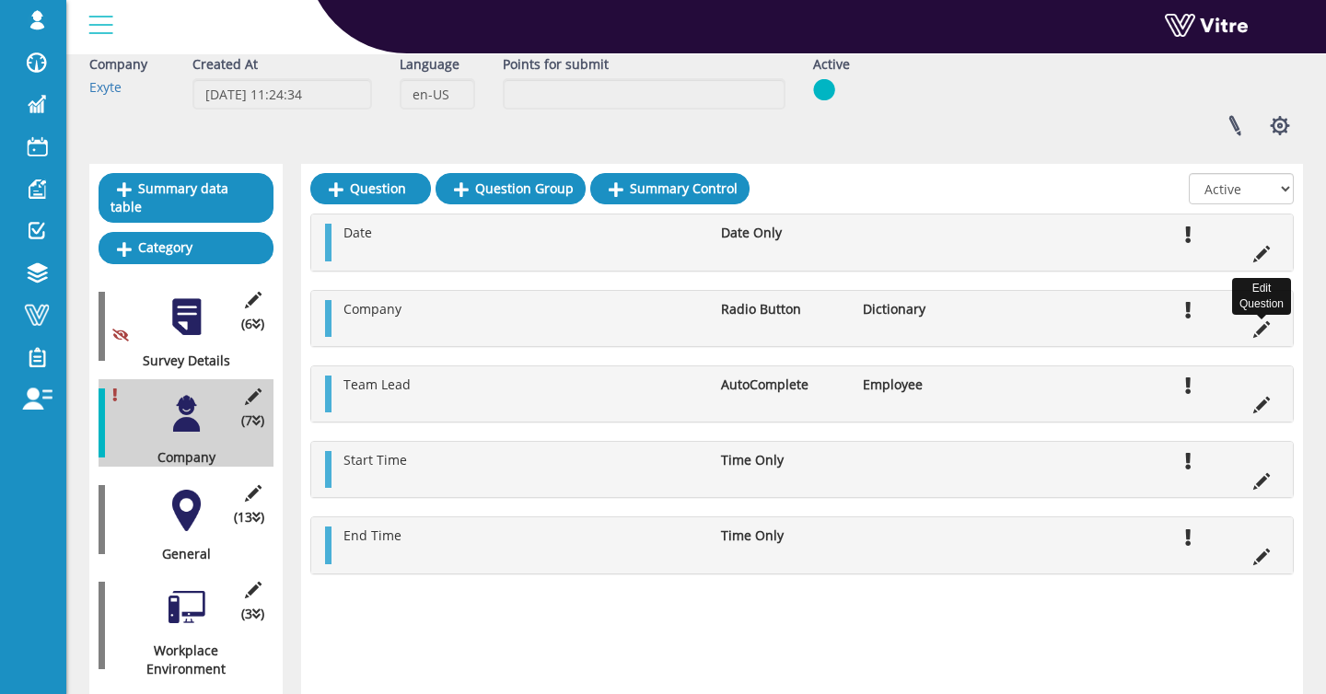
click at [1265, 331] on icon at bounding box center [1261, 329] width 17 height 17
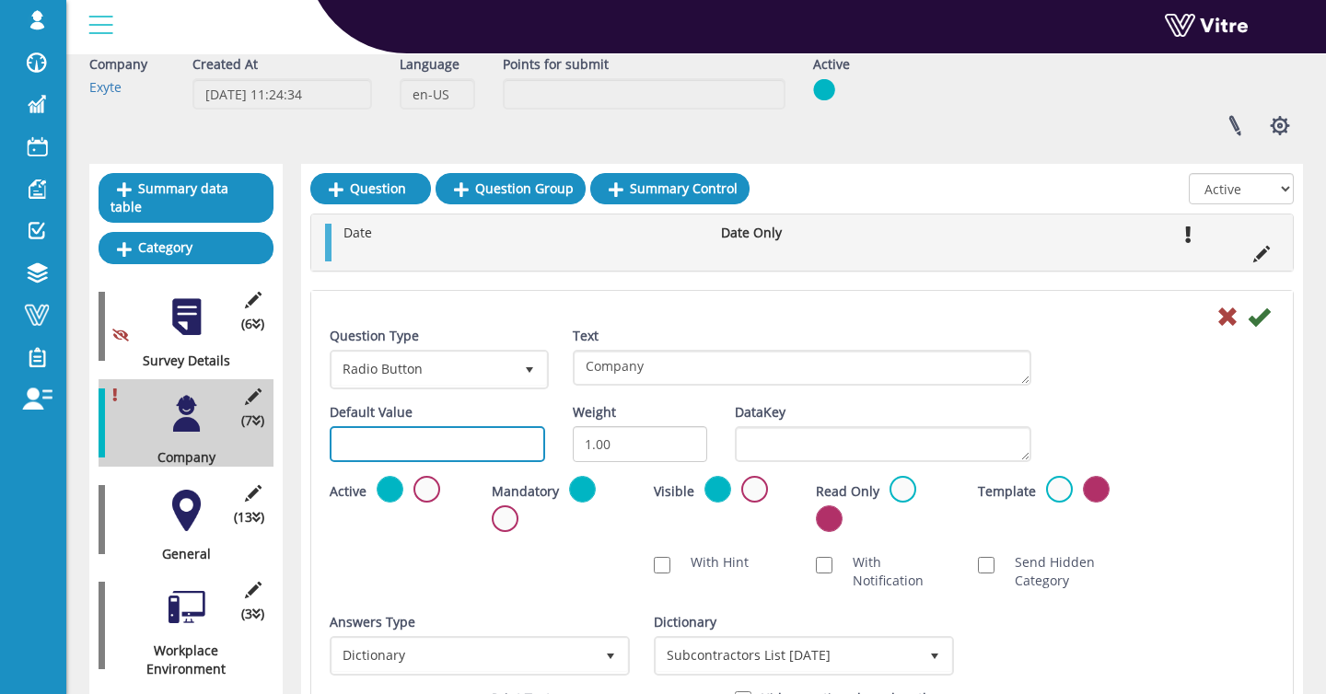
click at [451, 446] on input "text" at bounding box center [437, 444] width 215 height 36
paste input "#task.Date"
type input "#task.Company"
click at [1238, 327] on div "Question Type Radio Button 3 Text Company" at bounding box center [802, 365] width 972 height 76
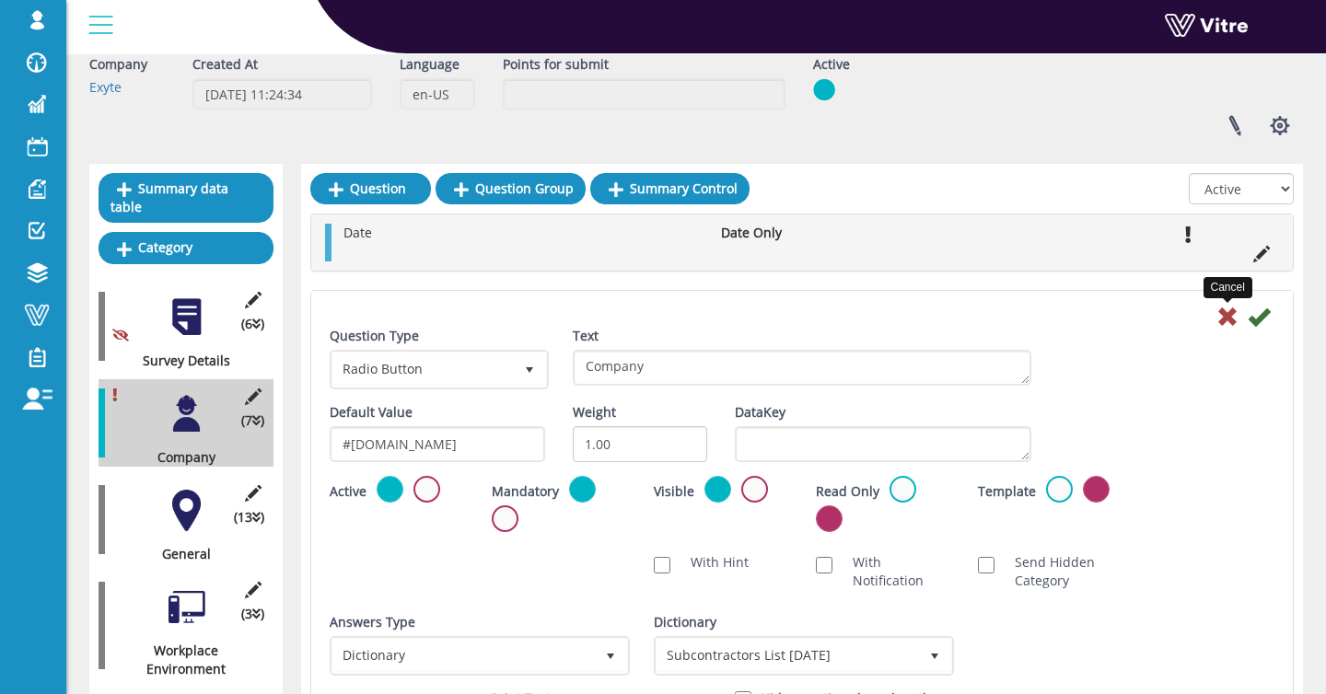
click at [1234, 326] on icon at bounding box center [1227, 317] width 22 height 22
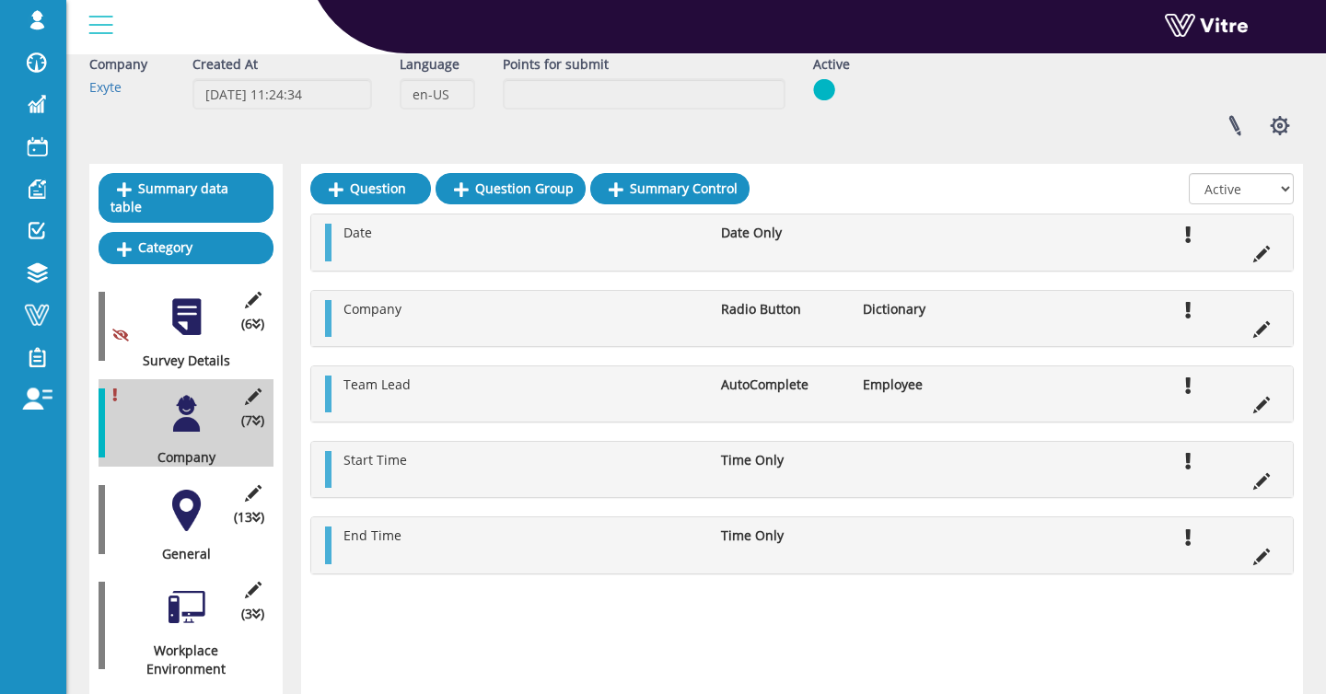
click at [180, 519] on div at bounding box center [186, 510] width 41 height 41
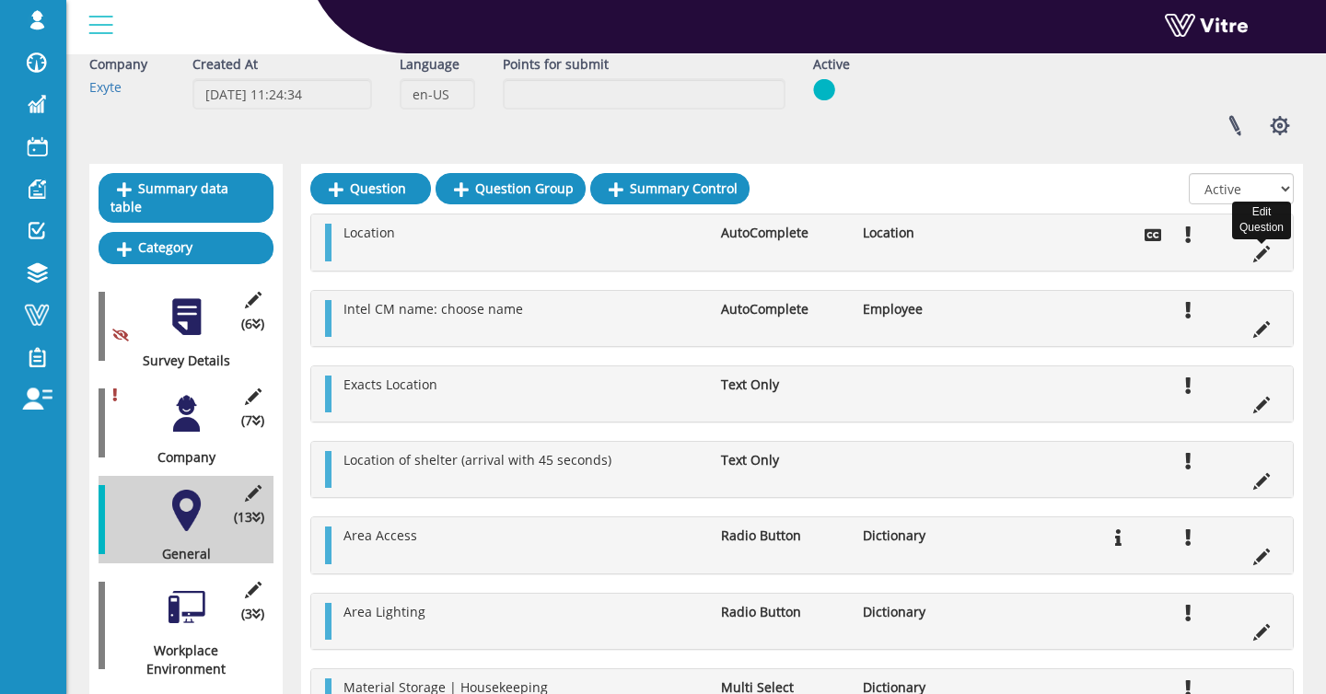
click at [1261, 253] on icon at bounding box center [1261, 254] width 17 height 17
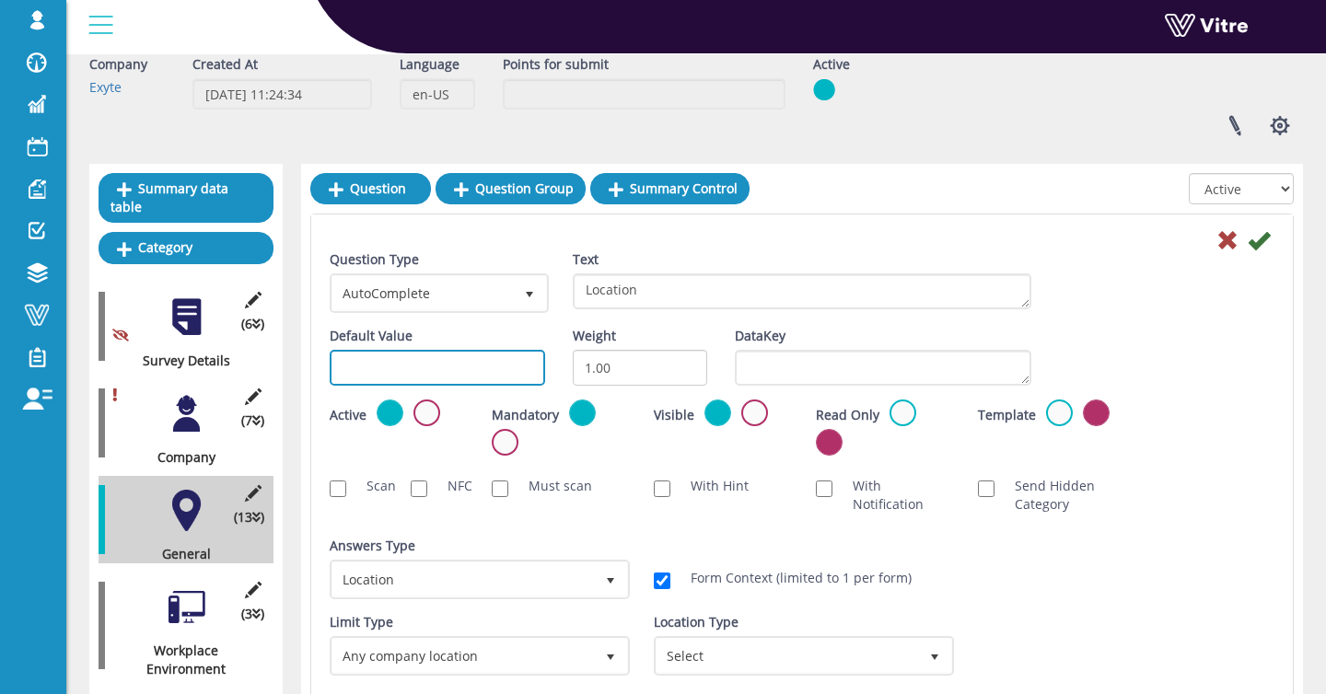
click at [394, 375] on input "text" at bounding box center [437, 368] width 215 height 36
paste input "Company"
drag, startPoint x: 441, startPoint y: 372, endPoint x: 318, endPoint y: 375, distance: 123.4
click at [318, 375] on div "Default Value Company" at bounding box center [437, 363] width 243 height 73
type input "#task.Location"
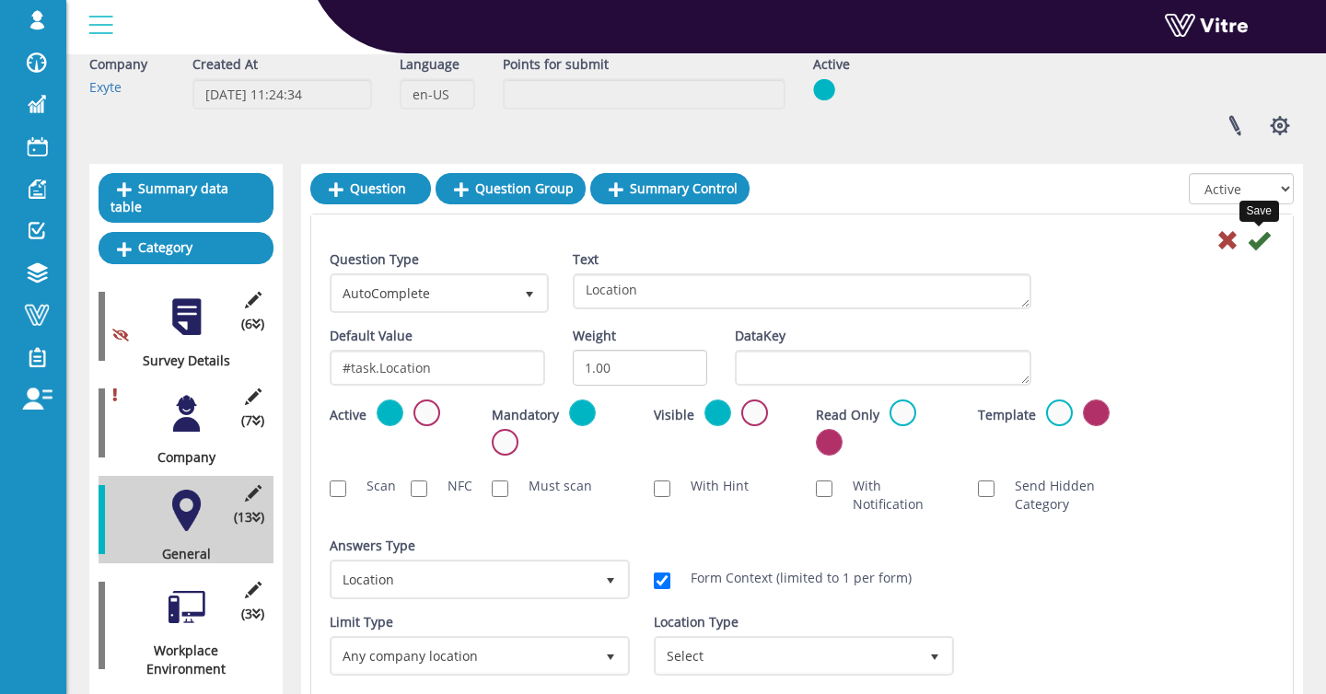
click at [1261, 241] on icon at bounding box center [1258, 240] width 22 height 22
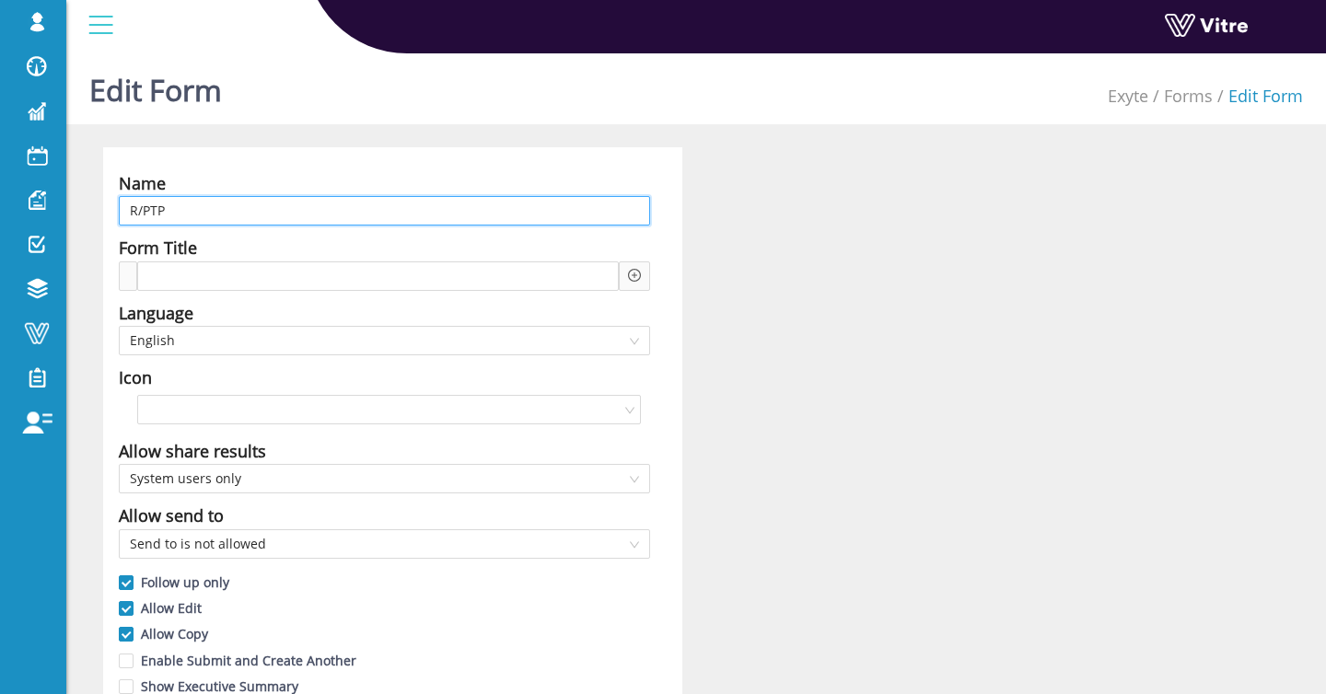
drag, startPoint x: 213, startPoint y: 203, endPoint x: 195, endPoint y: 210, distance: 19.0
click at [195, 210] on input "R/PTP" at bounding box center [384, 210] width 531 height 29
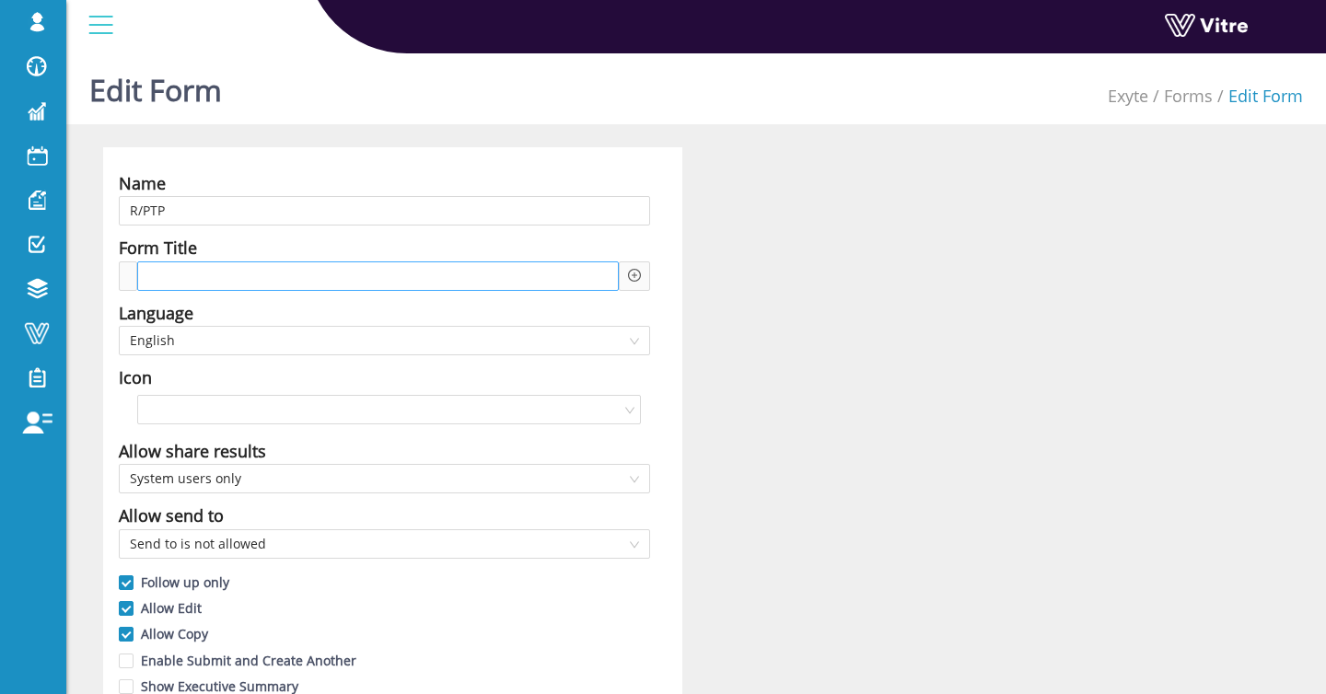
click at [168, 287] on div at bounding box center [377, 275] width 481 height 29
paste span
click at [324, 273] on div "R/PTP" at bounding box center [377, 275] width 481 height 29
click at [208, 278] on span "R/PTP For Subcontractor" at bounding box center [230, 276] width 158 height 20
click at [289, 271] on span "R/PTP For Subcontractor" at bounding box center [230, 276] width 158 height 20
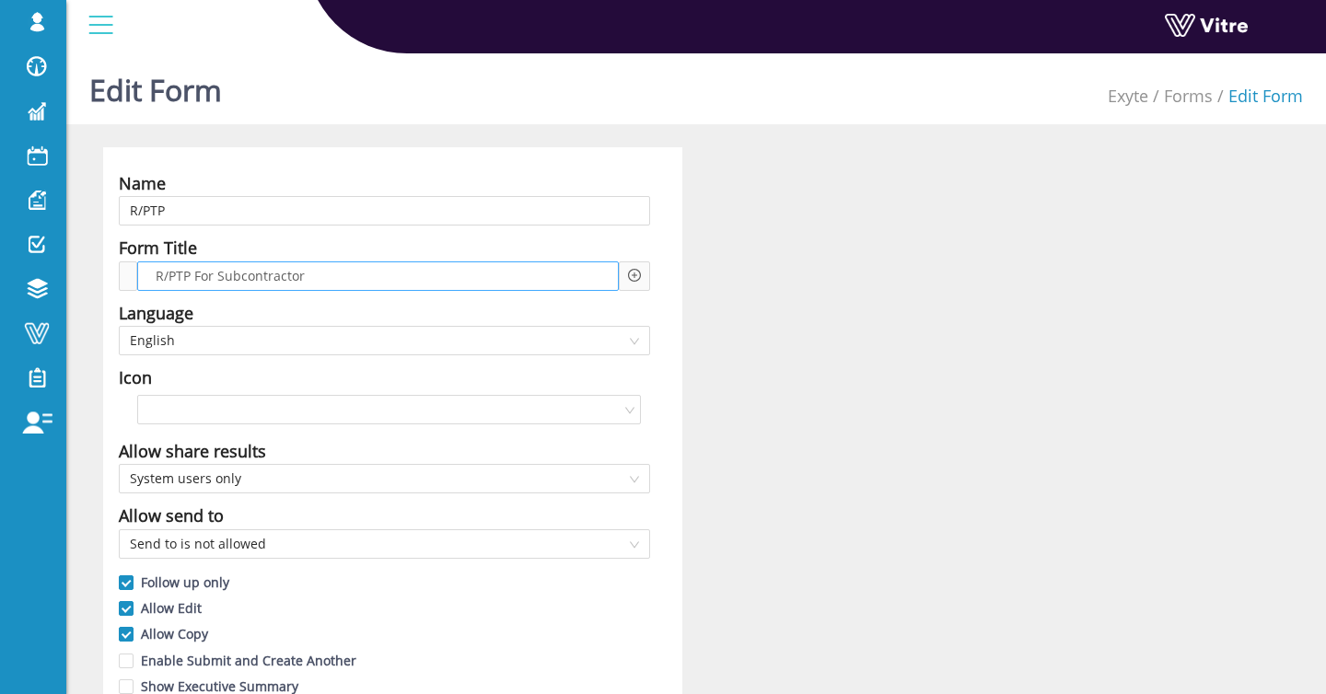
click at [336, 272] on div "R/PTP For Subcontractor" at bounding box center [377, 275] width 481 height 29
click at [626, 272] on div at bounding box center [634, 275] width 31 height 29
click at [629, 272] on icon "plus-circle" at bounding box center [634, 275] width 13 height 13
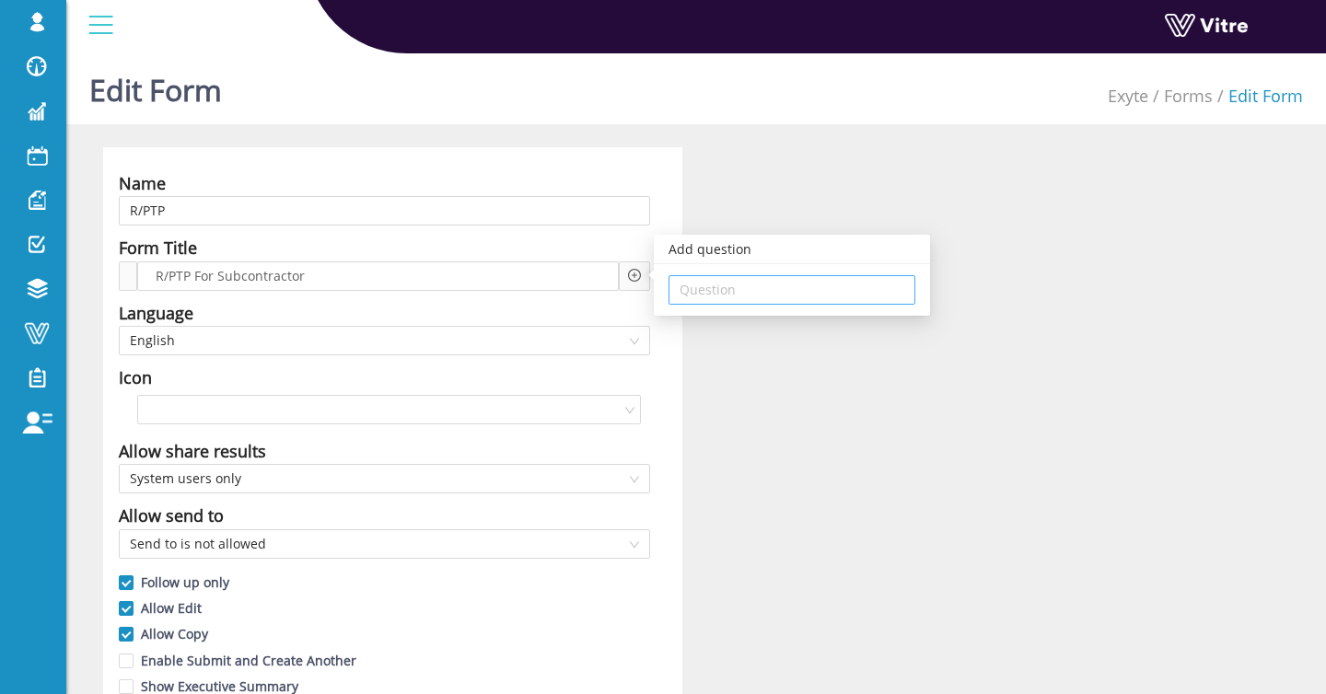
click at [742, 298] on input "search" at bounding box center [791, 290] width 225 height 28
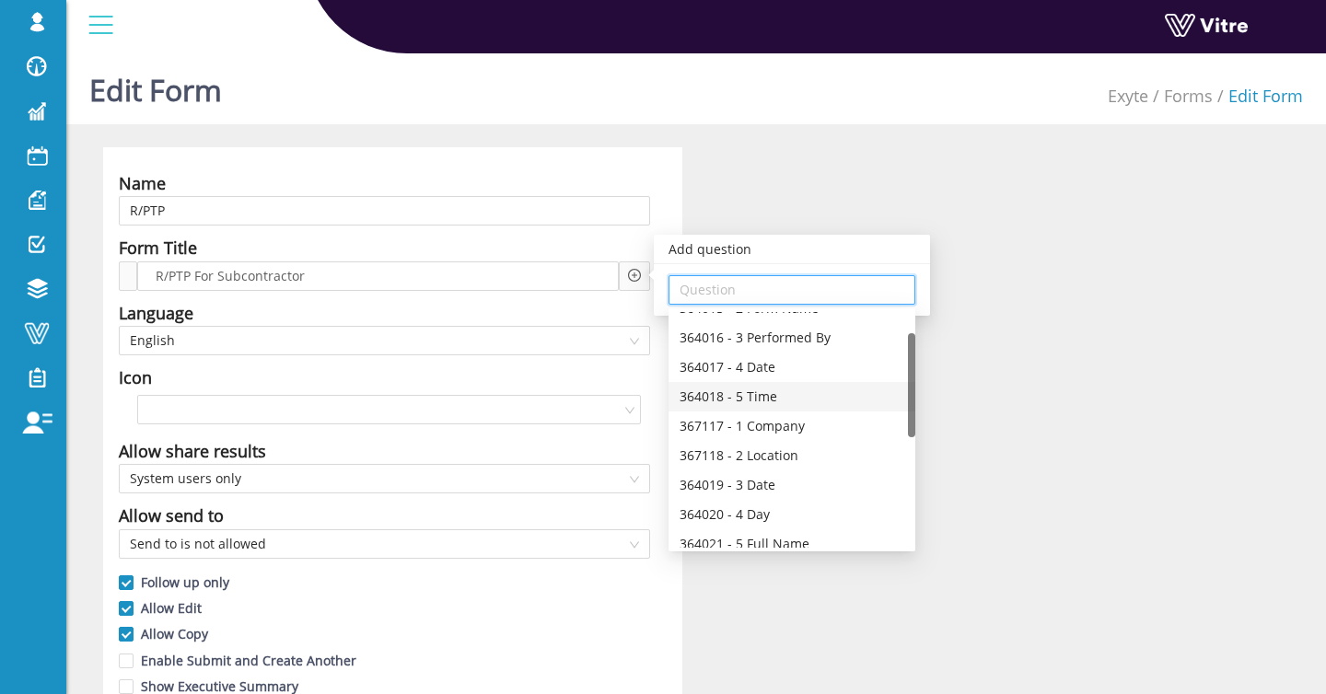
scroll to position [47, 0]
click at [822, 426] on div "367117 - 1 Company" at bounding box center [791, 427] width 225 height 20
type input "367117 - 1 Company"
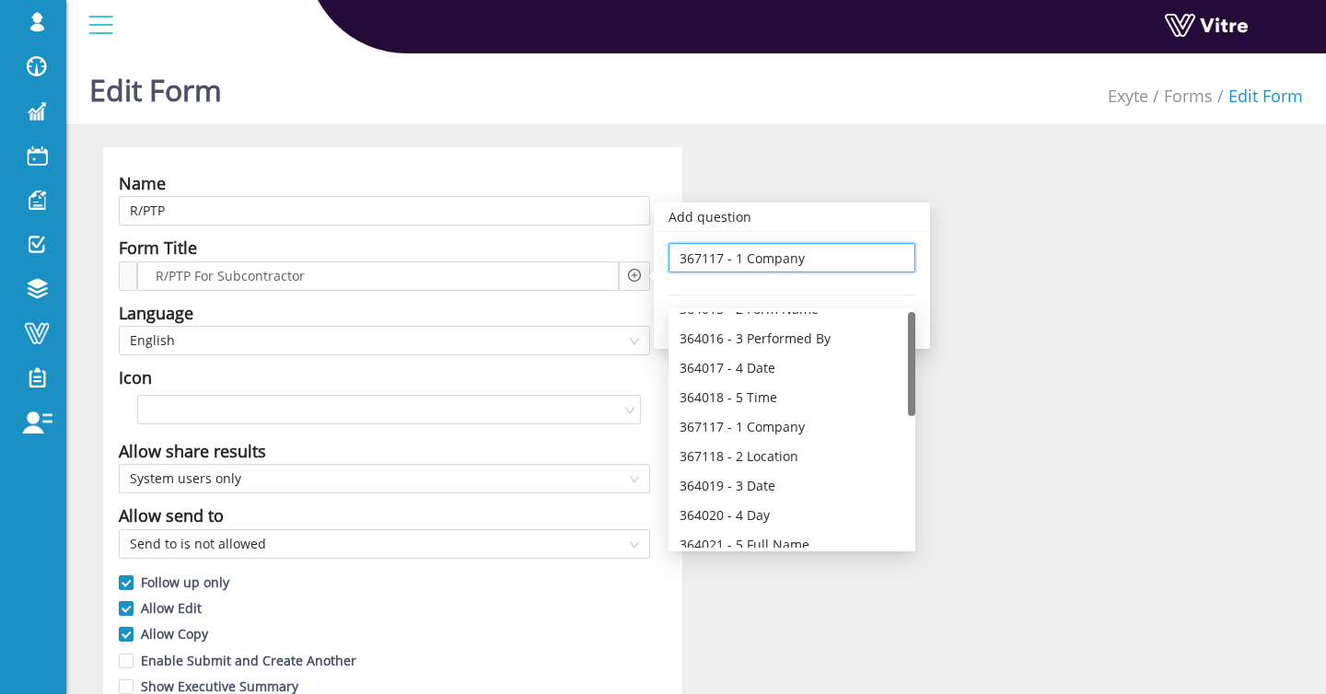
scroll to position [0, 0]
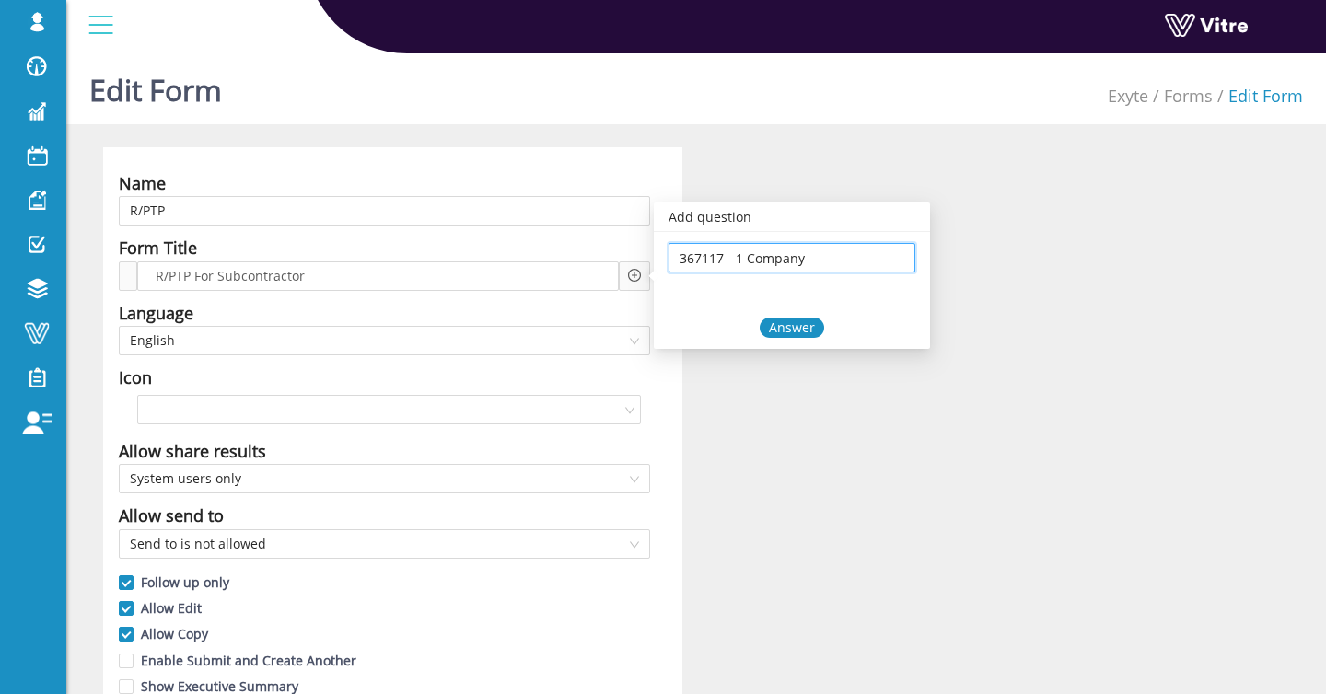
click at [805, 330] on div "Answer" at bounding box center [791, 328] width 64 height 20
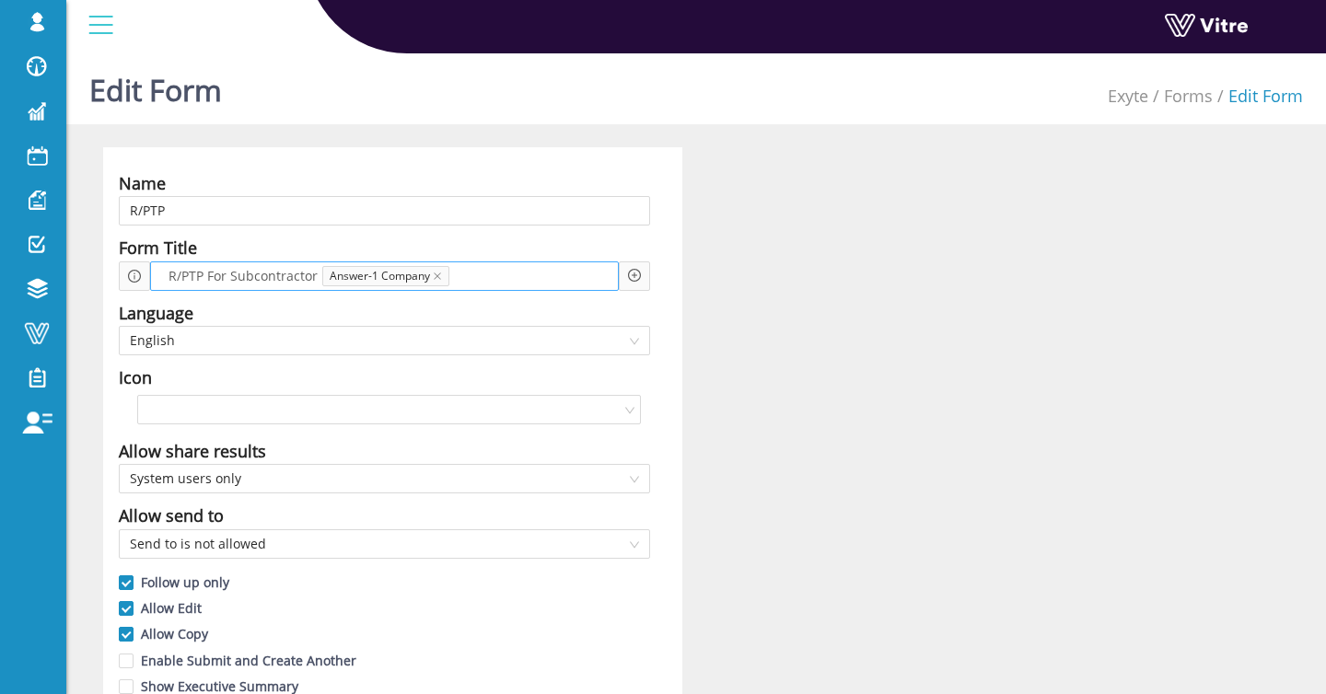
click at [572, 284] on div "R/PTP For Subcontractor Answer-1 Company" at bounding box center [384, 275] width 469 height 29
click at [628, 270] on icon "plus-circle" at bounding box center [634, 275] width 13 height 13
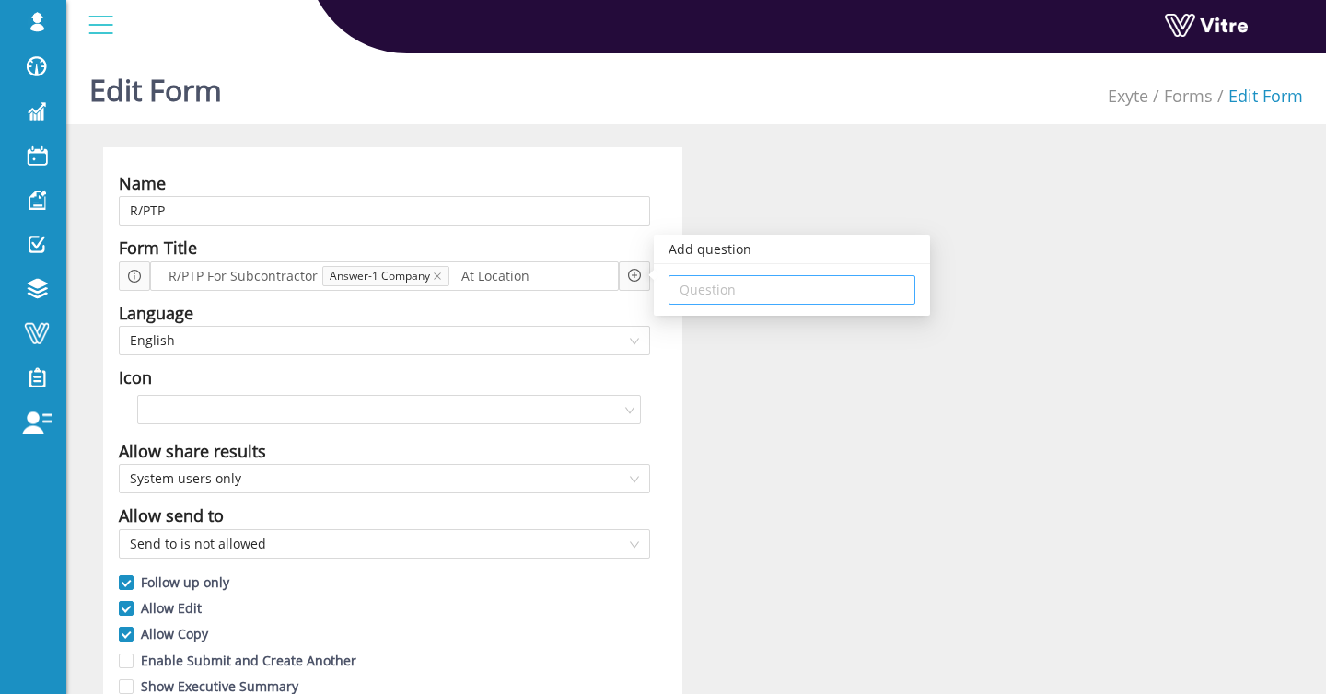
click at [723, 304] on div "Question" at bounding box center [791, 289] width 247 height 29
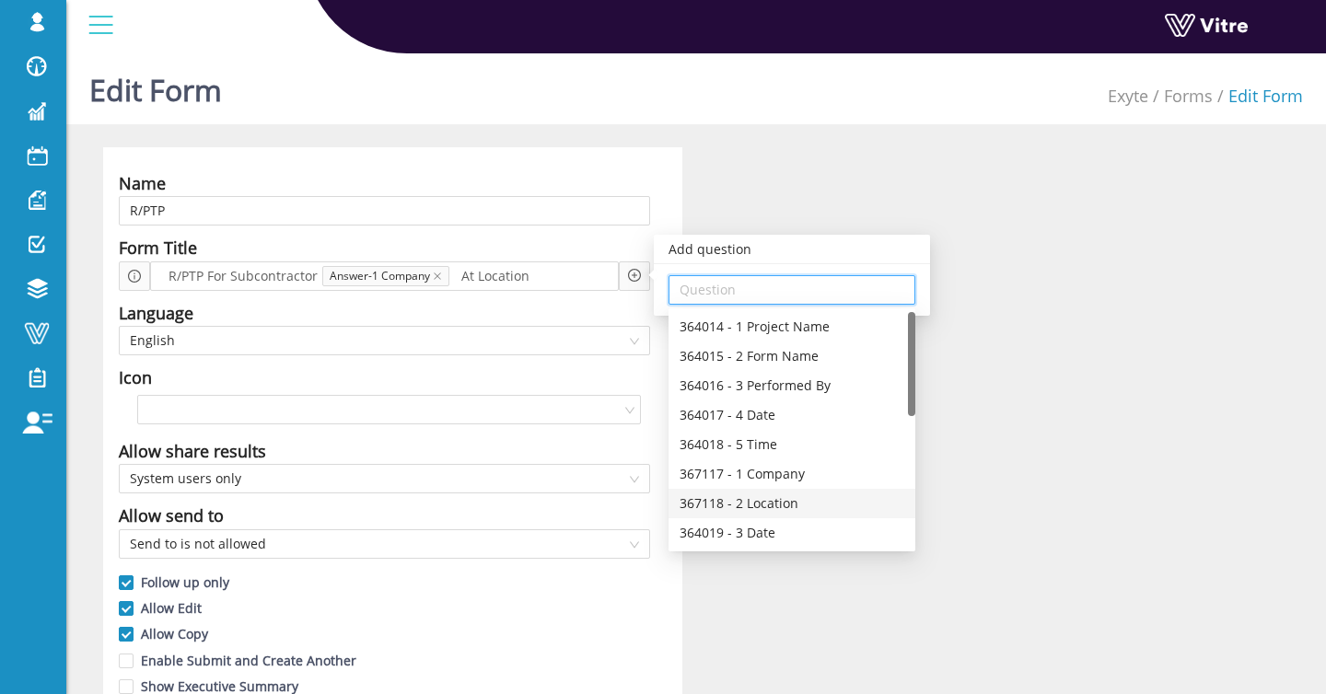
click at [809, 493] on div "367118 - 2 Location" at bounding box center [791, 503] width 247 height 29
type input "367118 - 2 Location"
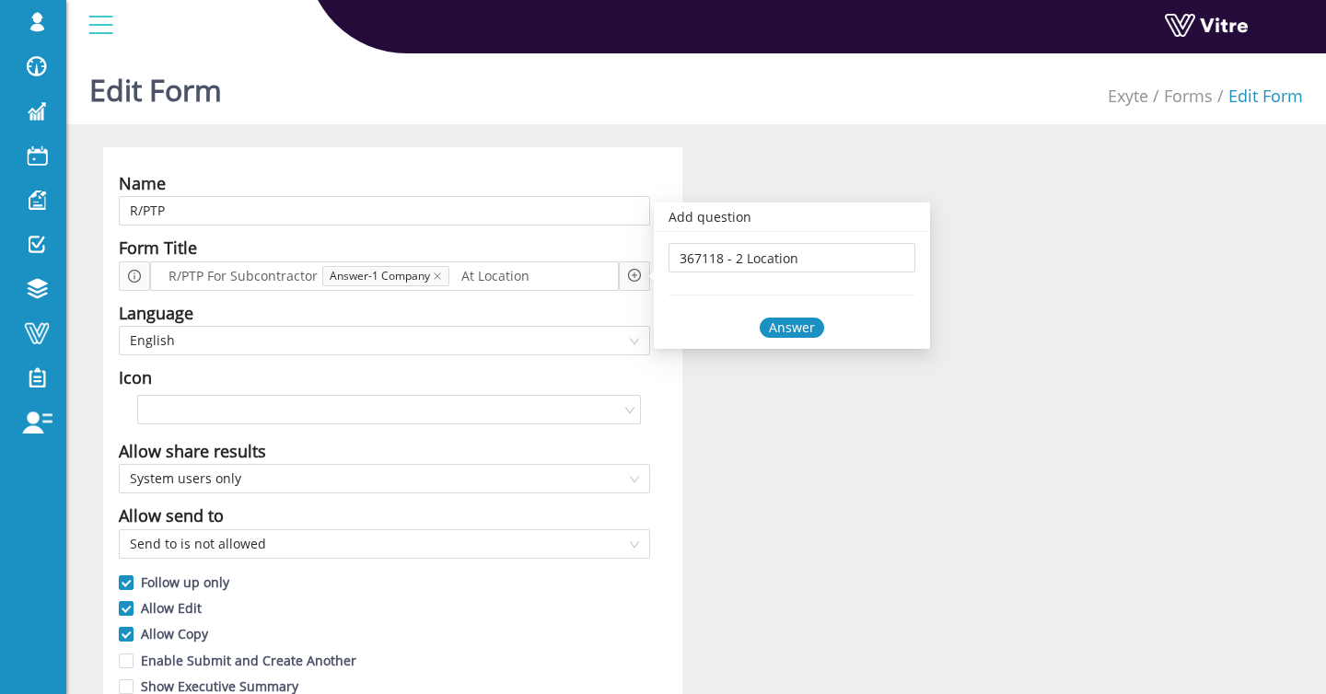
click at [789, 327] on div "Answer" at bounding box center [791, 328] width 64 height 20
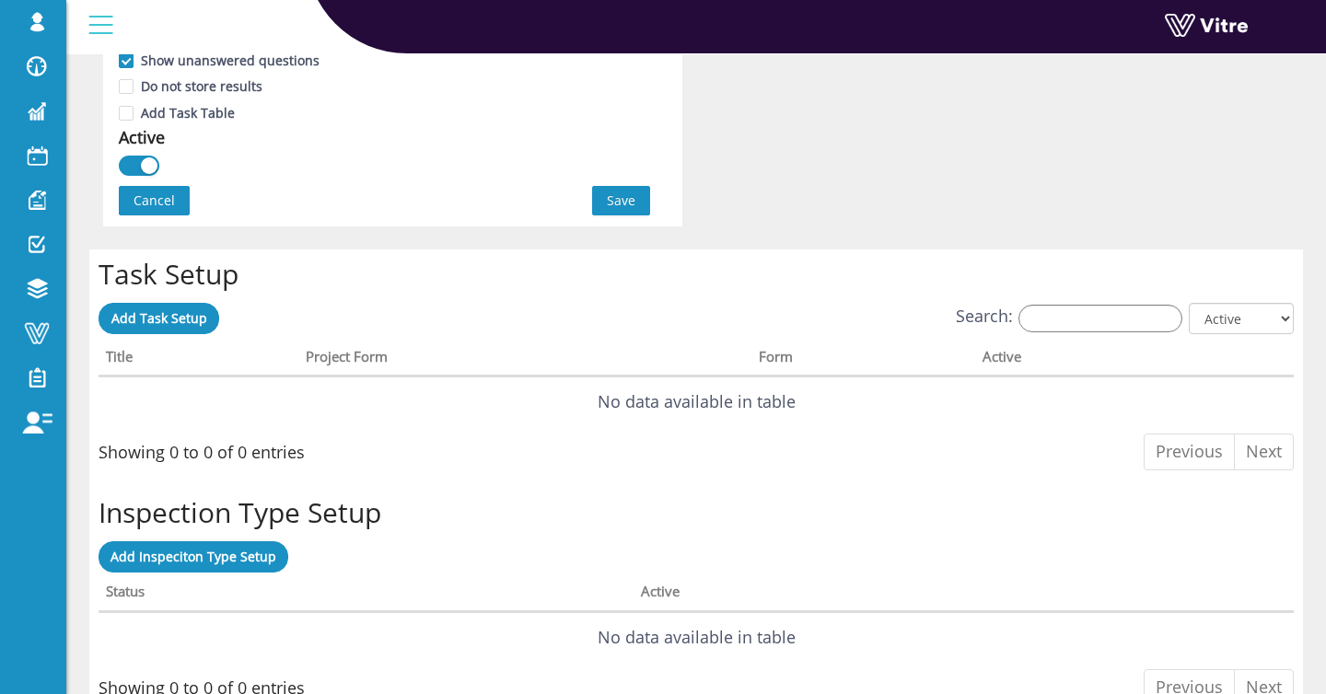
scroll to position [1245, 0]
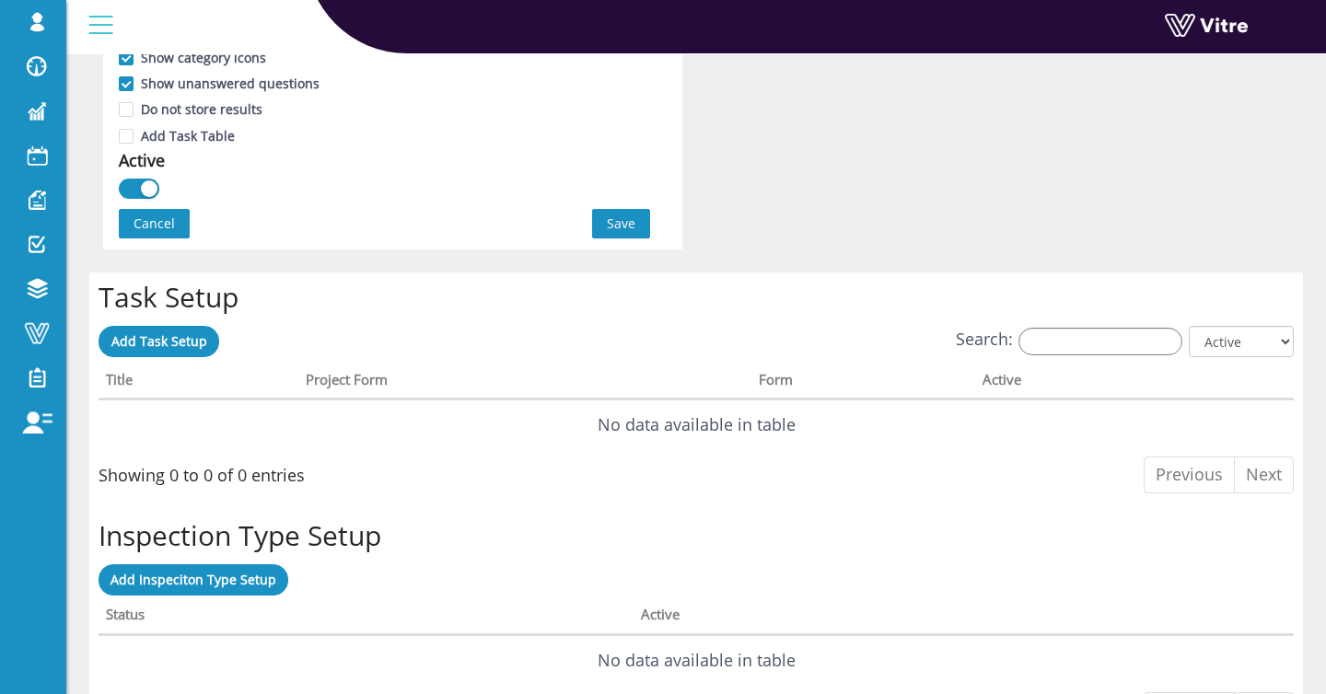
click at [632, 225] on span "Save" at bounding box center [621, 224] width 29 height 20
